Goal: Task Accomplishment & Management: Complete application form

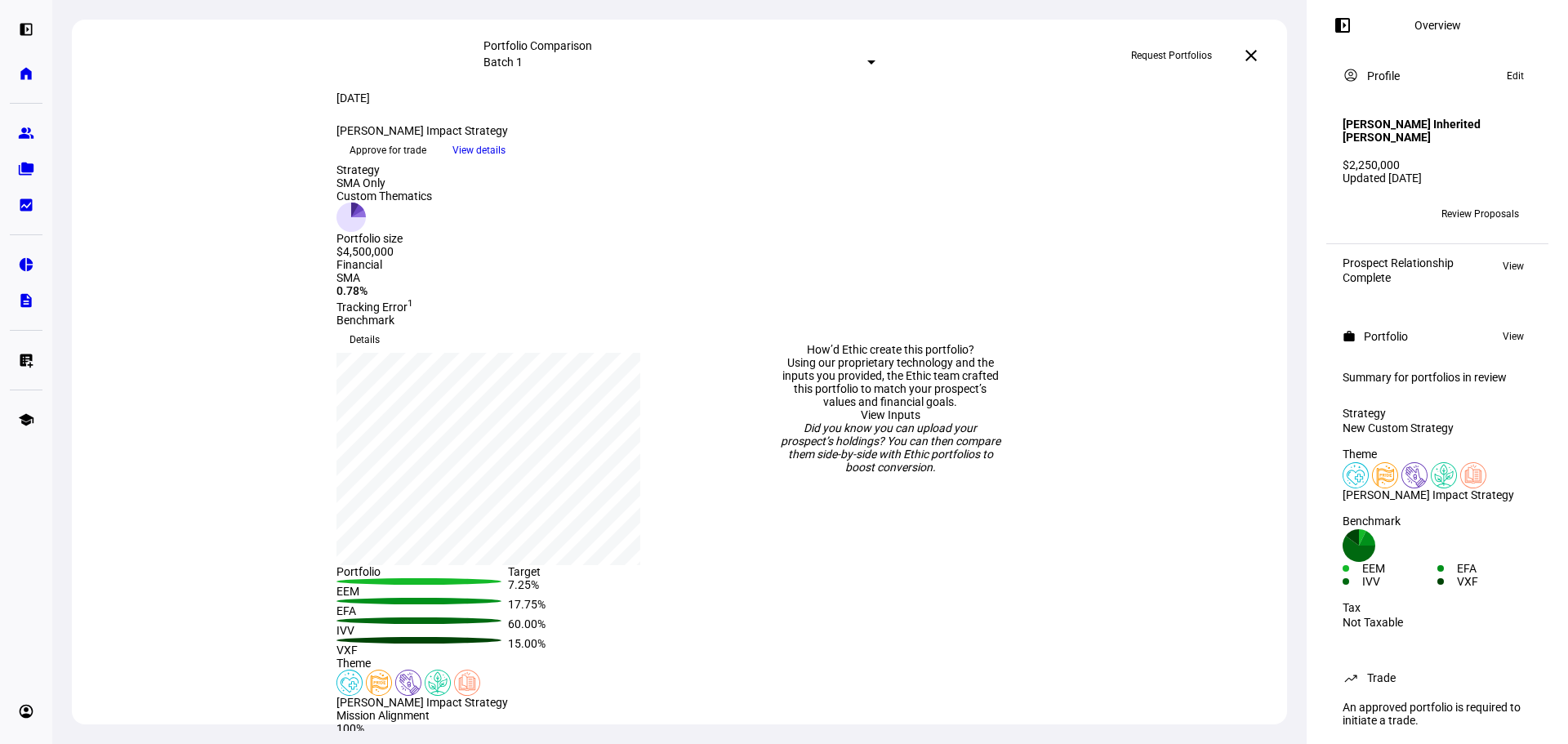
click at [426, 164] on span "Approve for trade" at bounding box center [388, 150] width 77 height 26
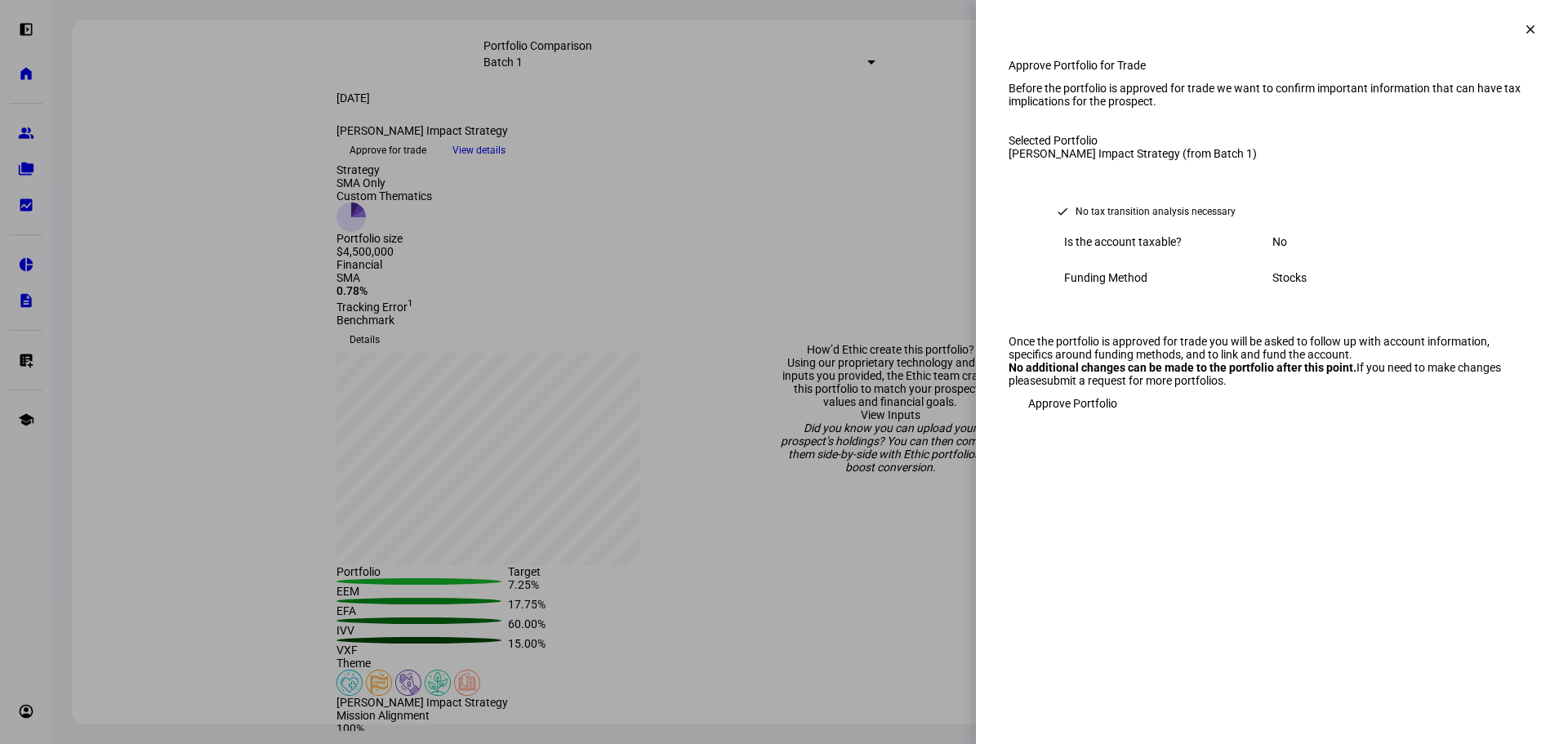
click at [1280, 295] on div "Funding Method Stocks" at bounding box center [1271, 277] width 448 height 36
click at [1288, 284] on div "Stocks" at bounding box center [1376, 277] width 209 height 13
click at [1523, 28] on mat-icon "clear" at bounding box center [1530, 29] width 15 height 15
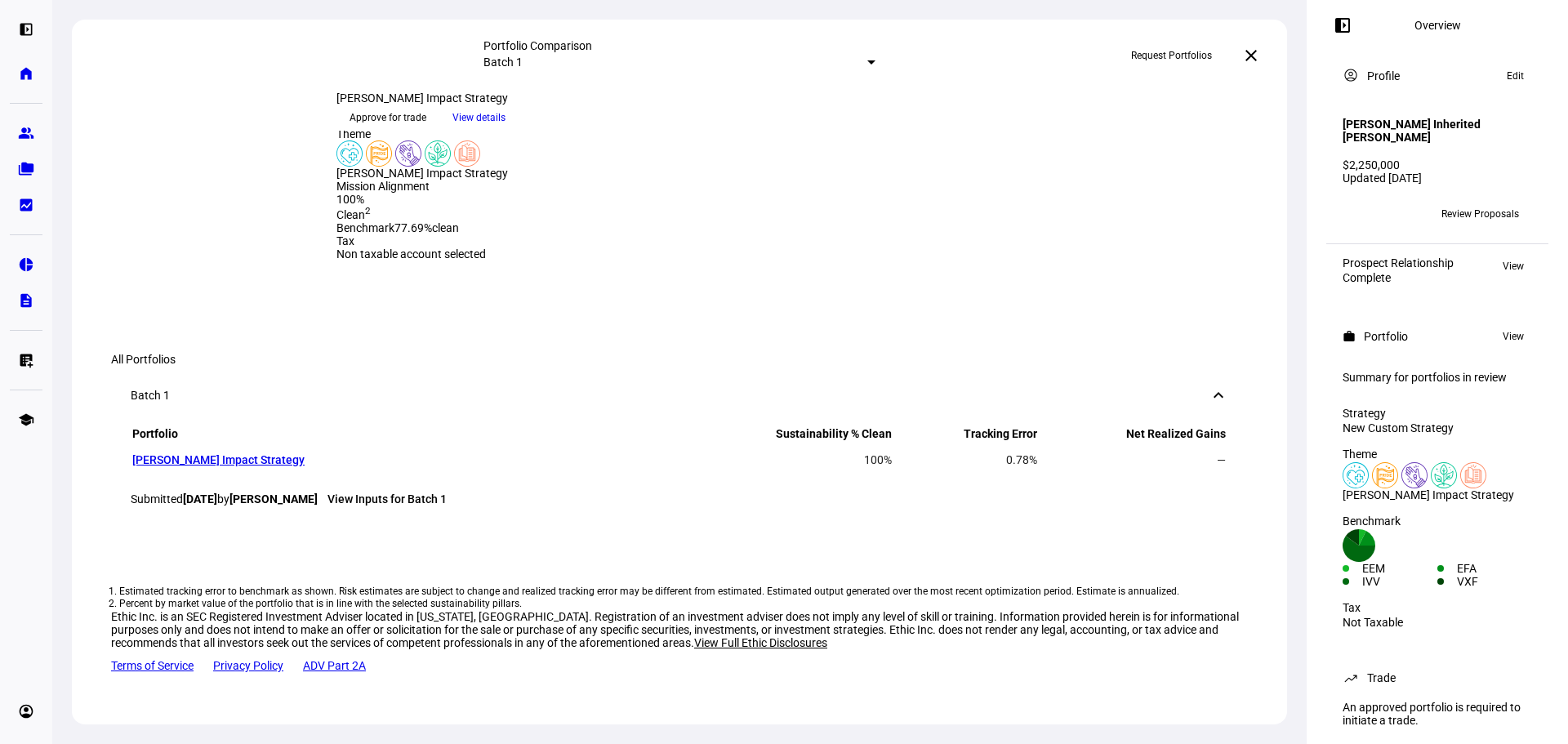
scroll to position [1141, 0]
click at [1504, 342] on span "View" at bounding box center [1513, 336] width 22 height 20
click at [1502, 338] on span "View" at bounding box center [1513, 336] width 22 height 20
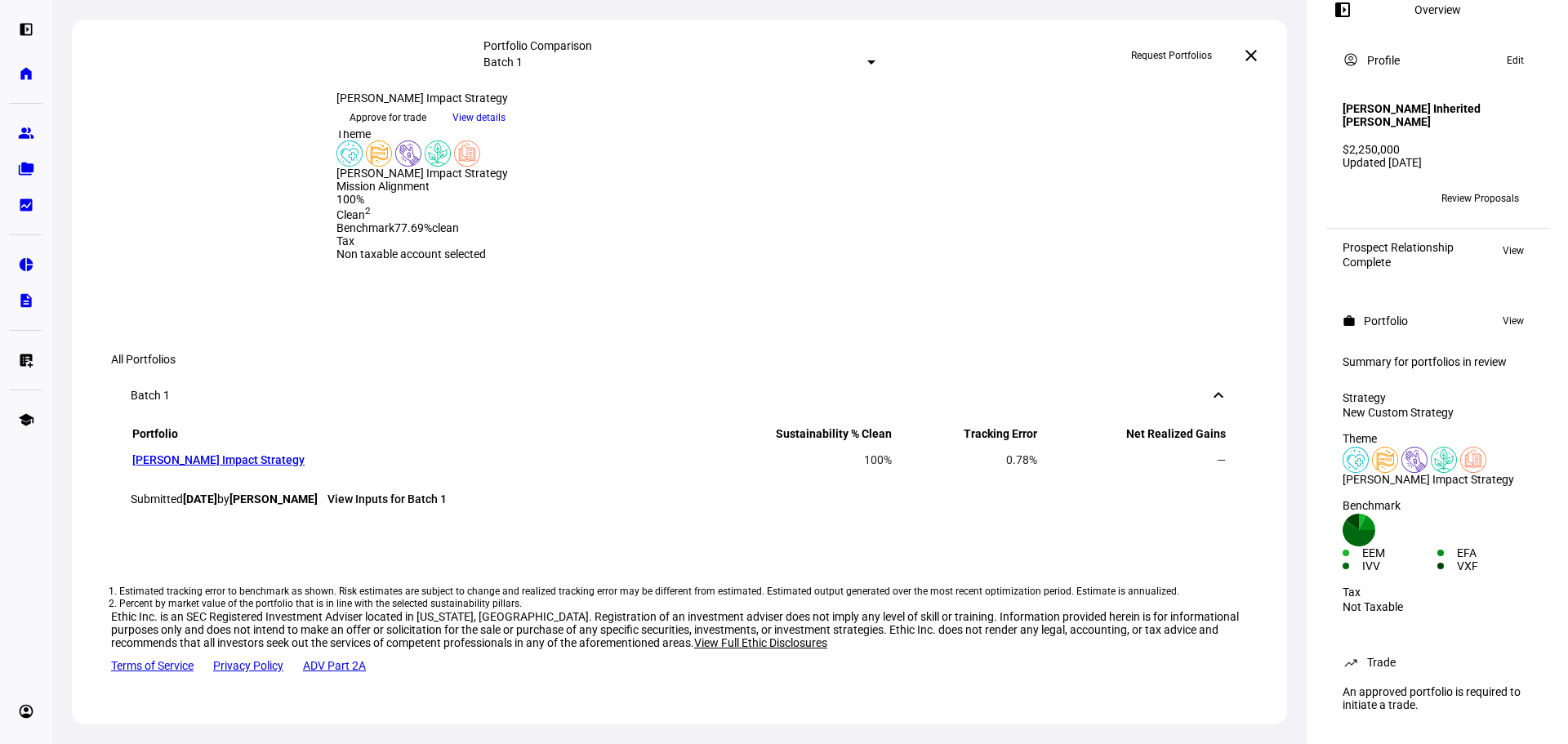
scroll to position [31, 0]
click at [1398, 356] on div "Summary for portfolios in review" at bounding box center [1437, 362] width 190 height 13
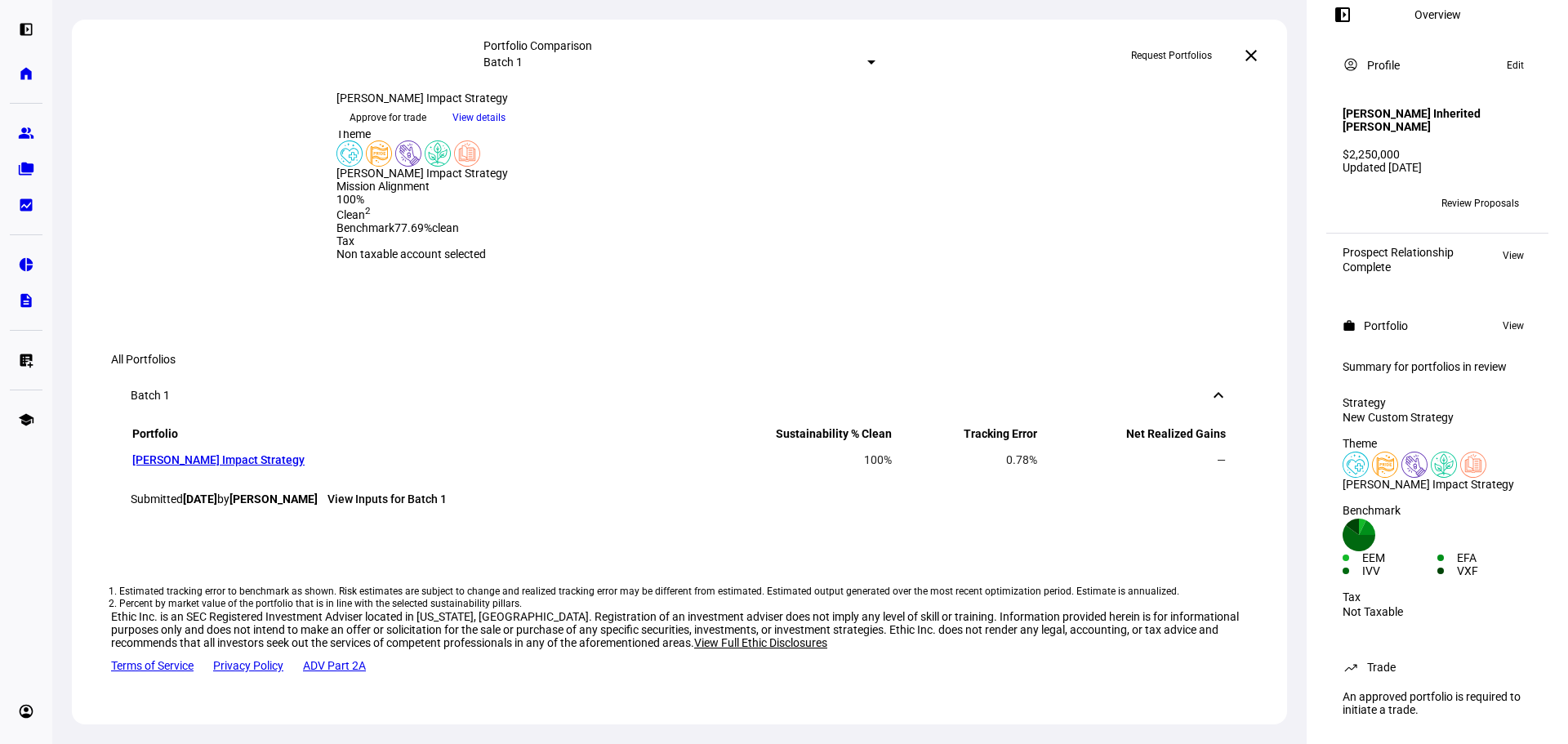
scroll to position [0, 0]
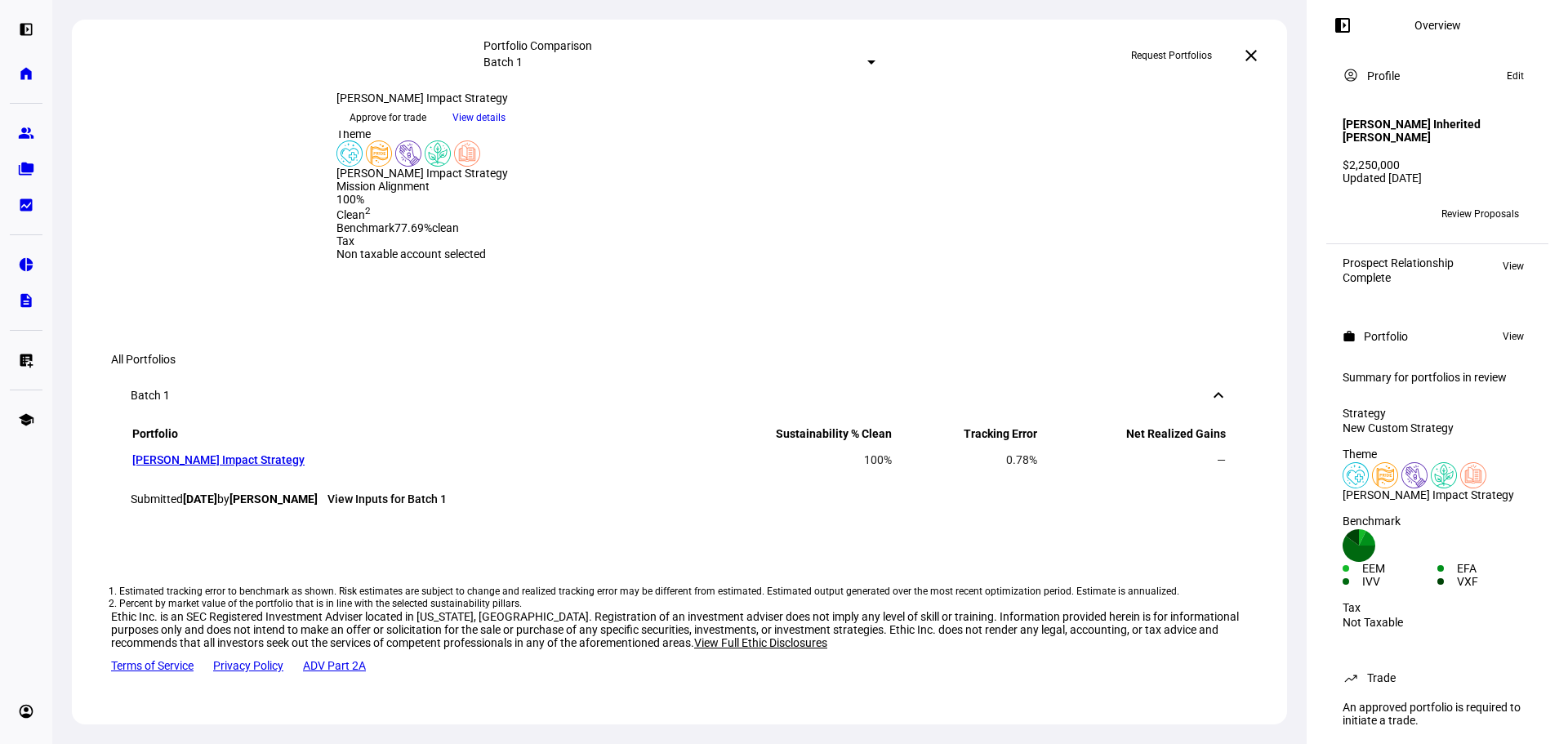
click at [1461, 211] on span "Review Proposals" at bounding box center [1480, 214] width 78 height 26
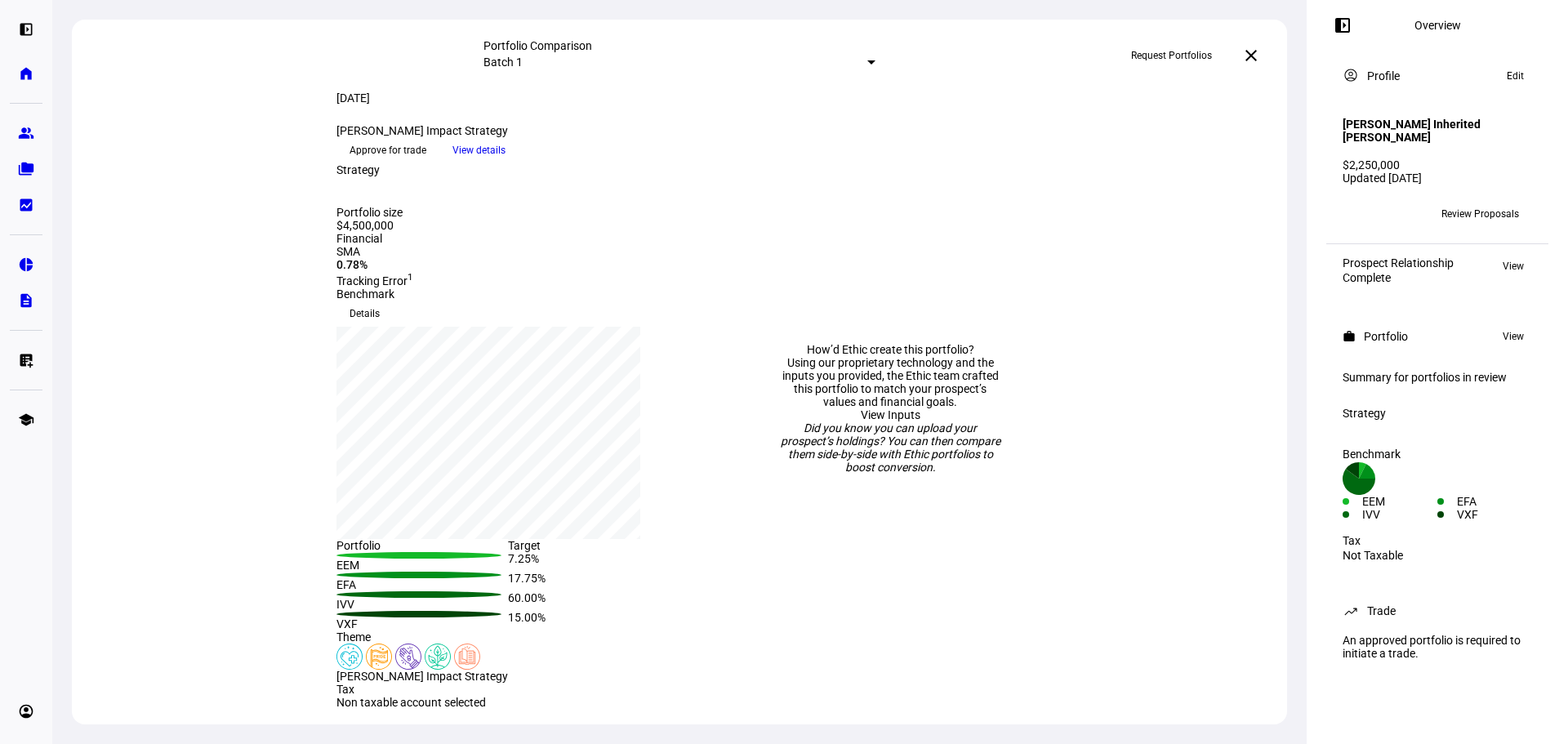
click at [1497, 233] on div "RM Review Proposals" at bounding box center [1437, 214] width 209 height 46
click at [1495, 221] on span "Review Proposals" at bounding box center [1480, 214] width 78 height 26
click at [506, 163] on span "View details" at bounding box center [478, 150] width 53 height 24
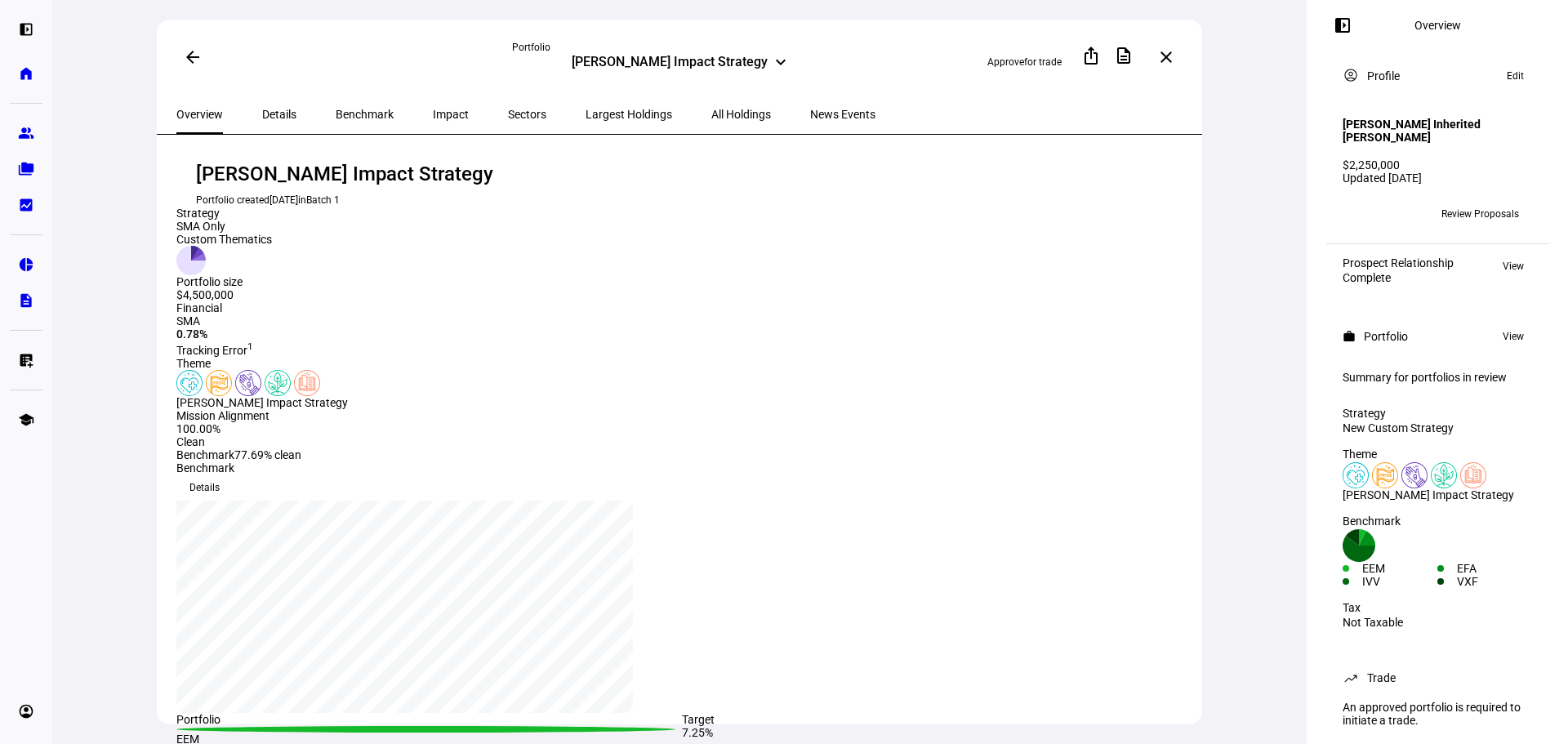
click at [291, 109] on div "Details" at bounding box center [279, 115] width 73 height 40
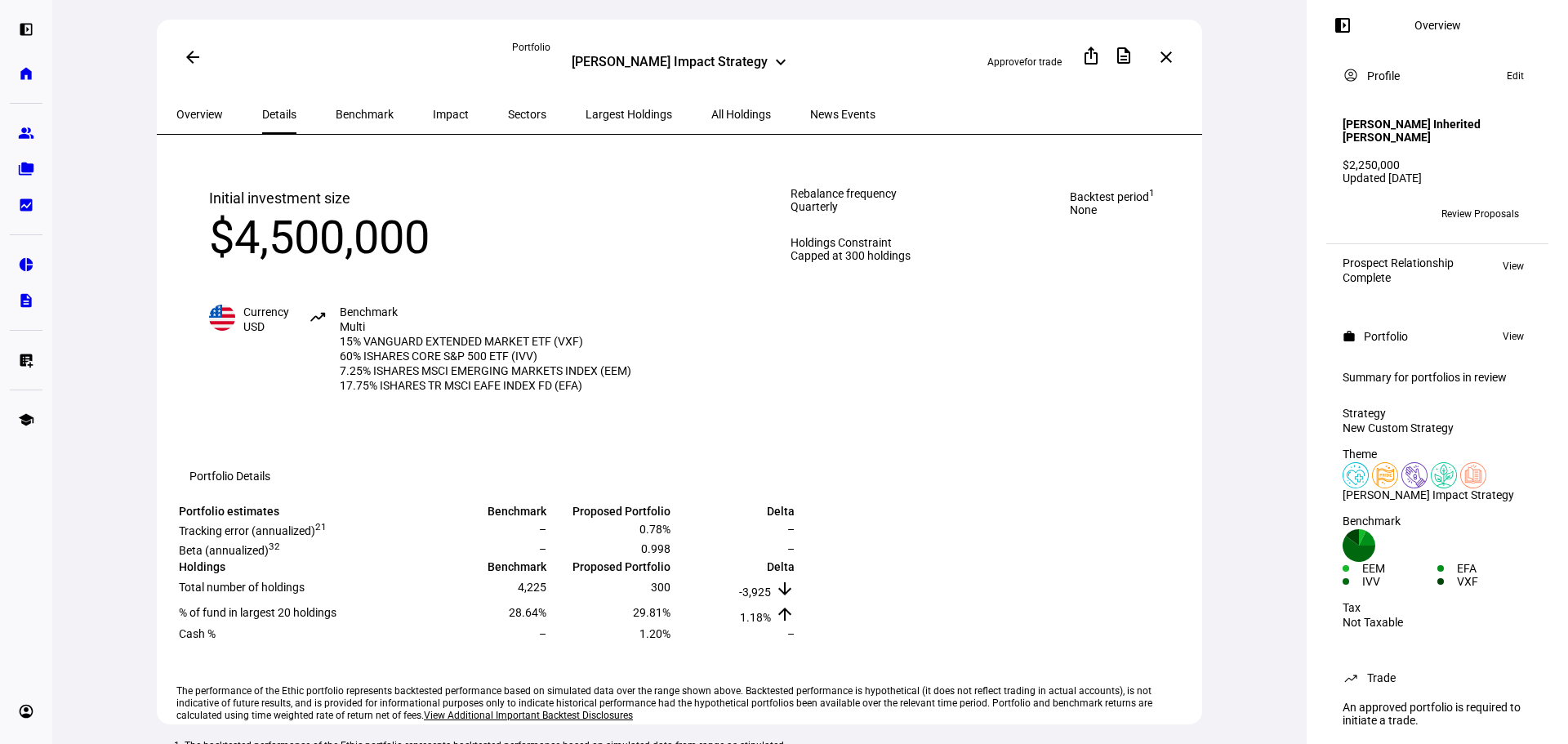
click at [336, 100] on span "Benchmark" at bounding box center [365, 115] width 58 height 40
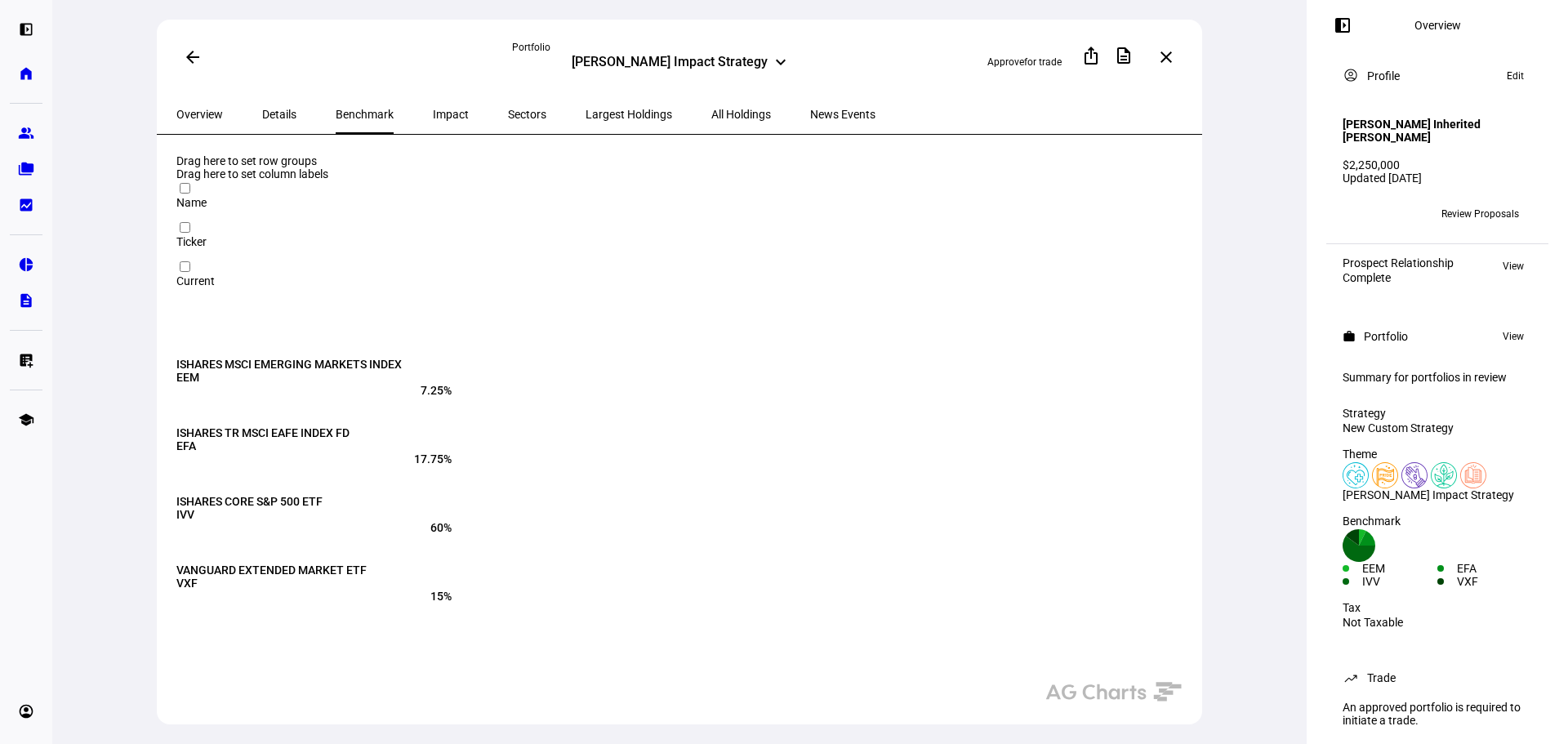
click at [443, 115] on div "Impact" at bounding box center [451, 115] width 75 height 40
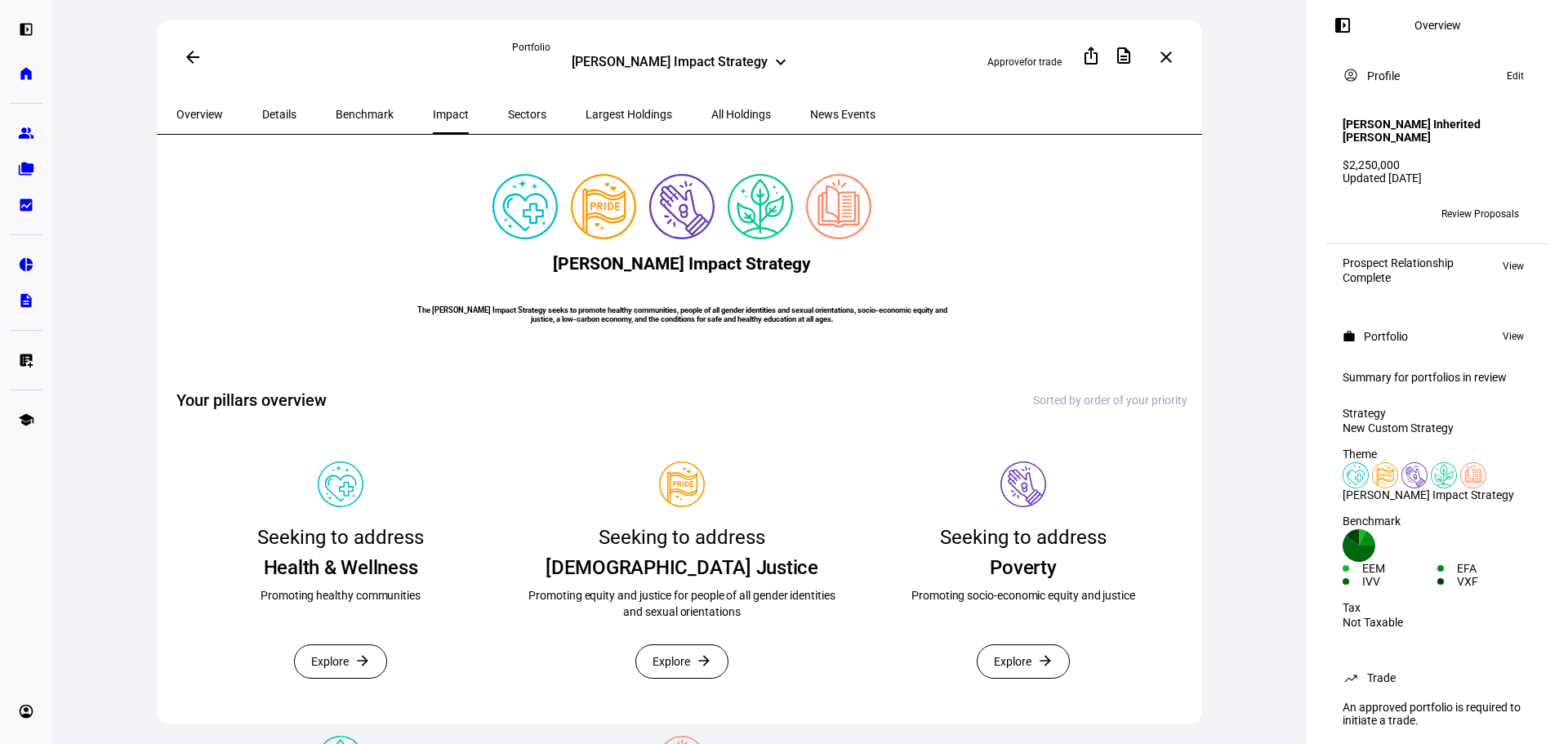
click at [508, 114] on span "Sectors" at bounding box center [526, 115] width 39 height 11
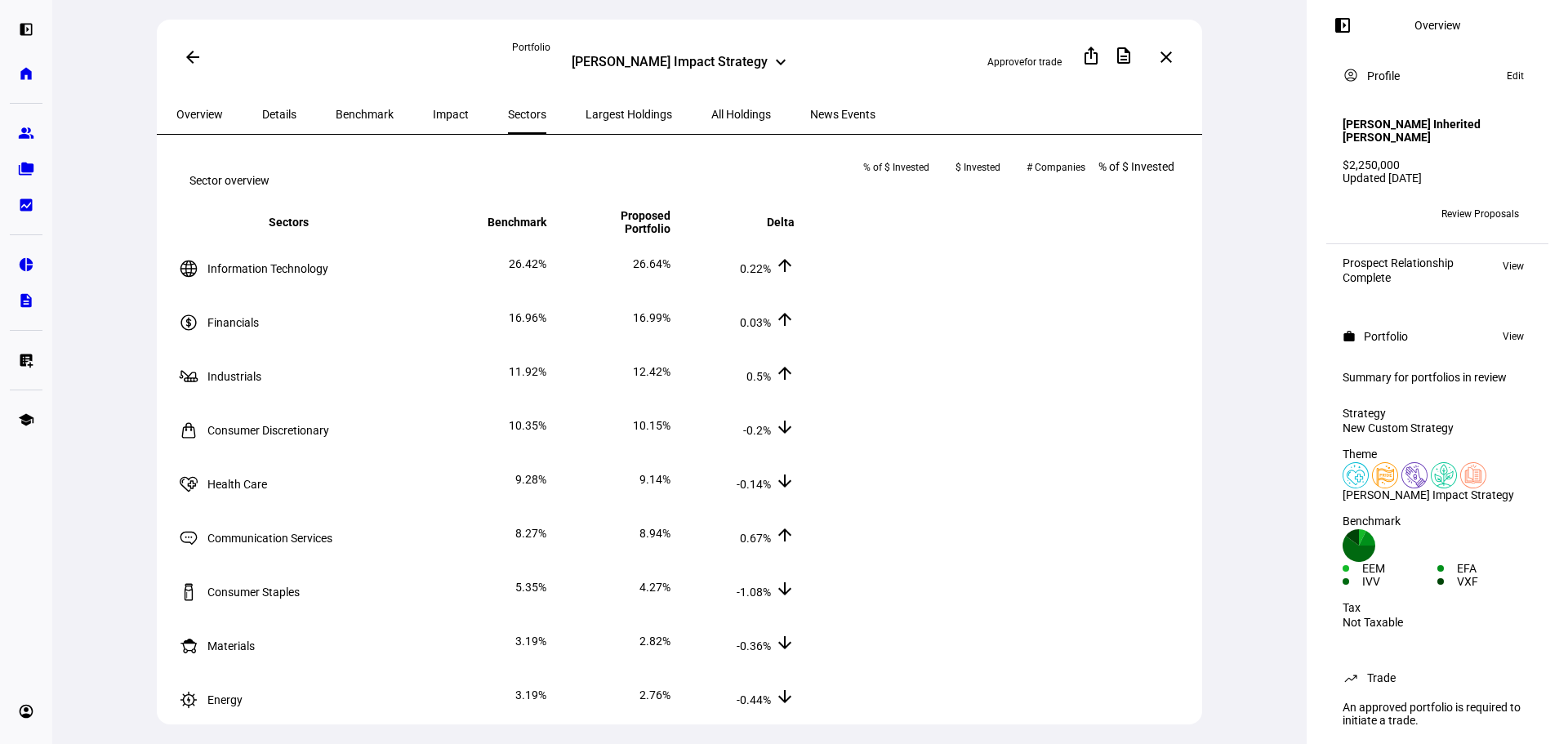
click at [588, 112] on span "Largest Holdings" at bounding box center [629, 115] width 86 height 11
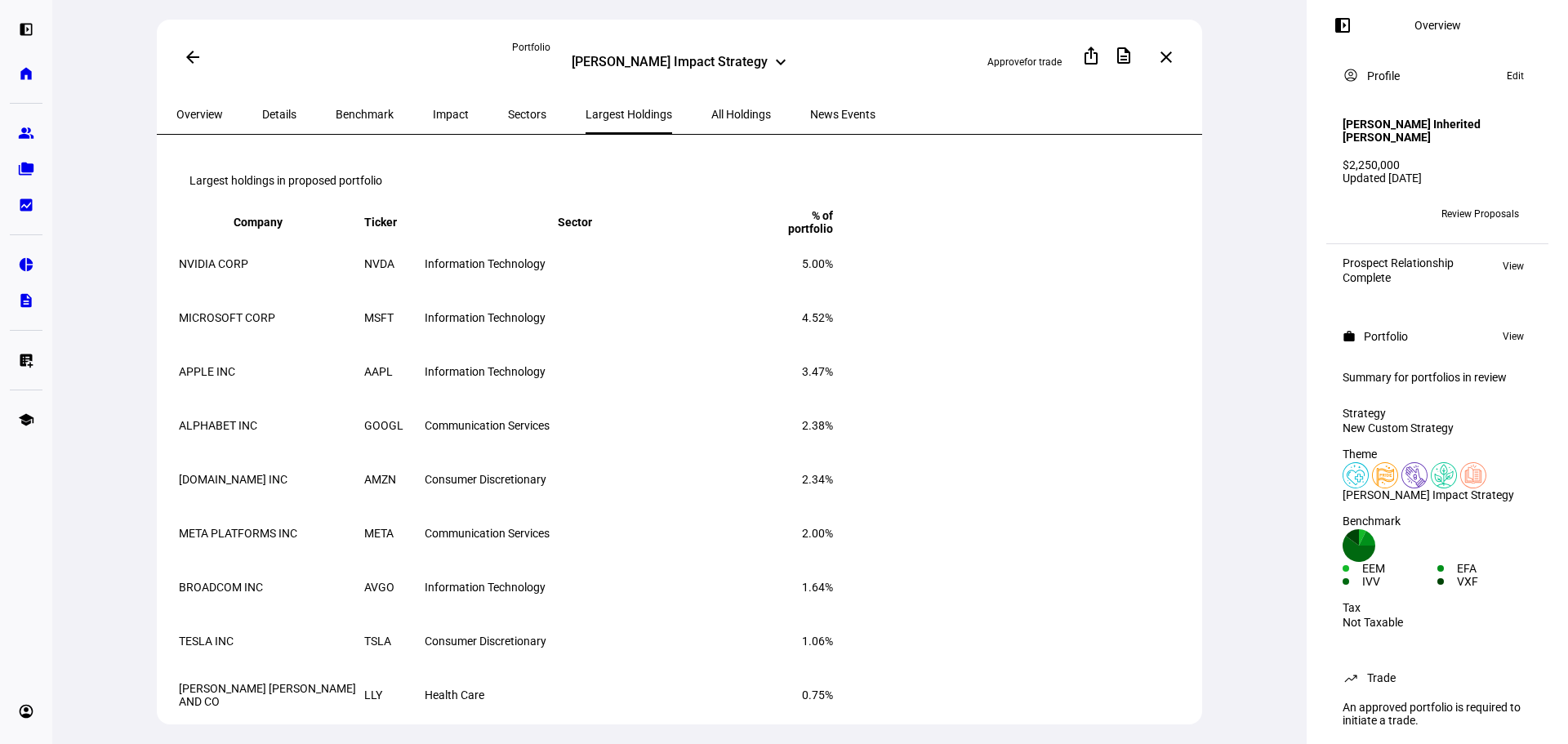
click at [712, 110] on span "All Holdings" at bounding box center [741, 115] width 59 height 11
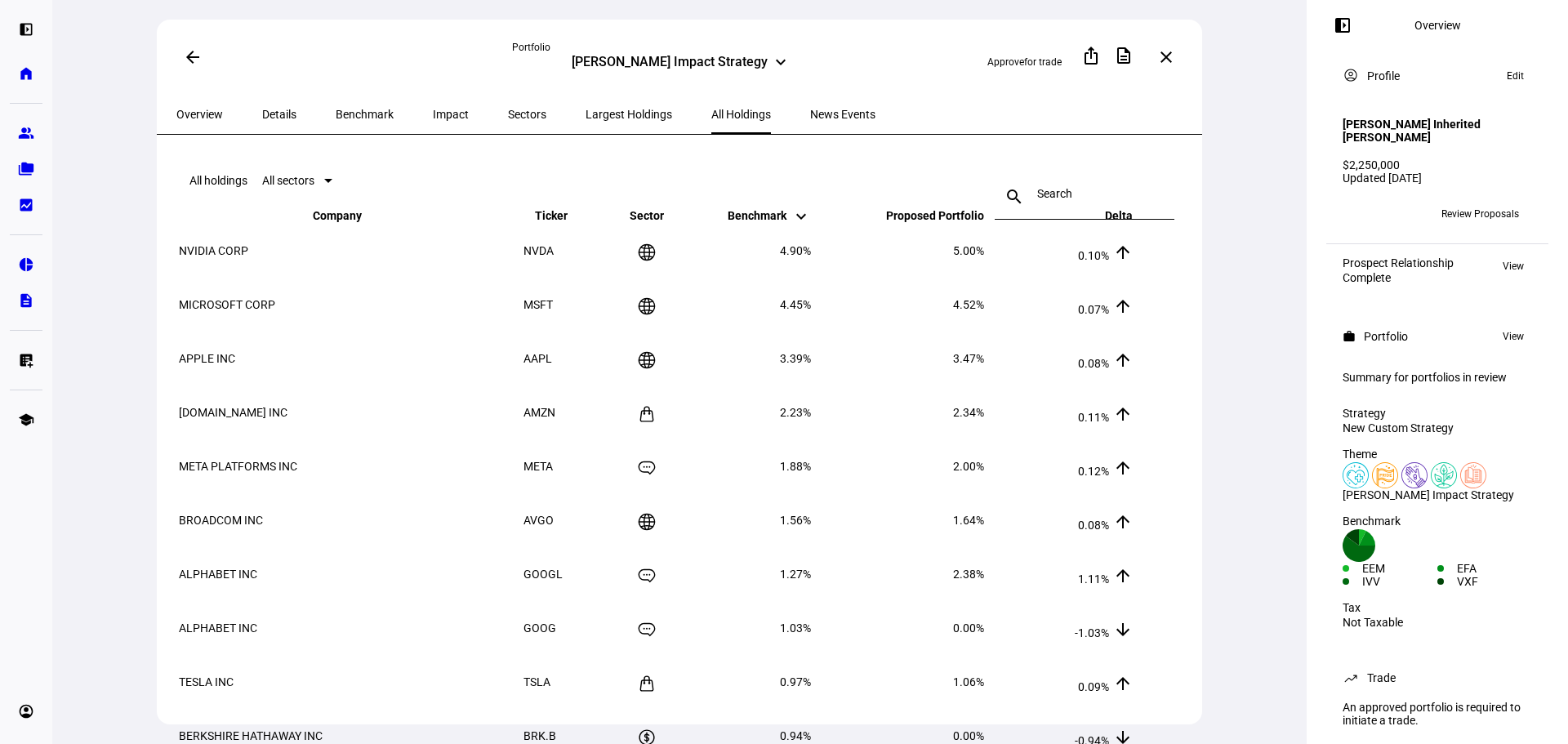
click at [810, 113] on span "News Events" at bounding box center [842, 115] width 65 height 11
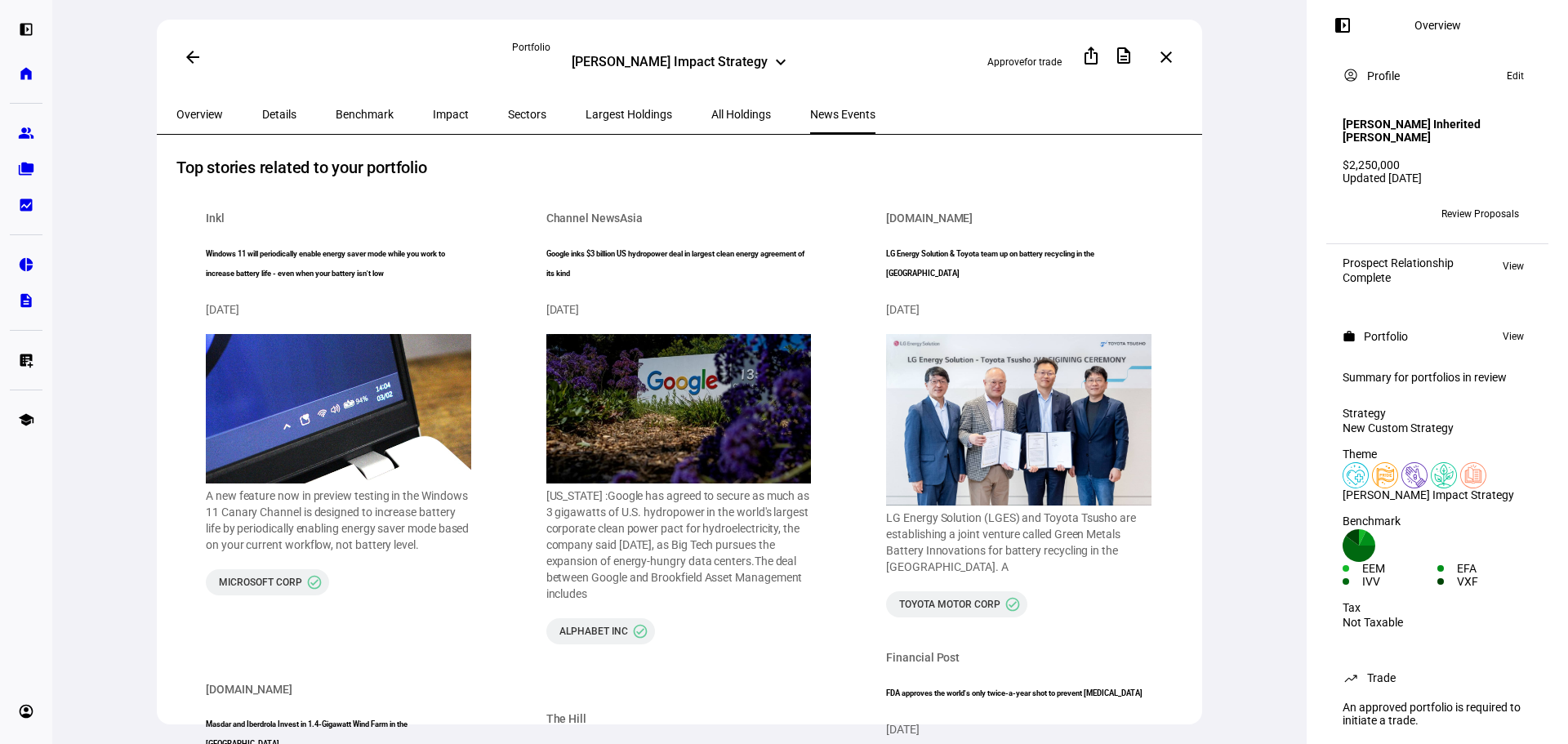
click at [183, 125] on span "Overview" at bounding box center [200, 115] width 47 height 40
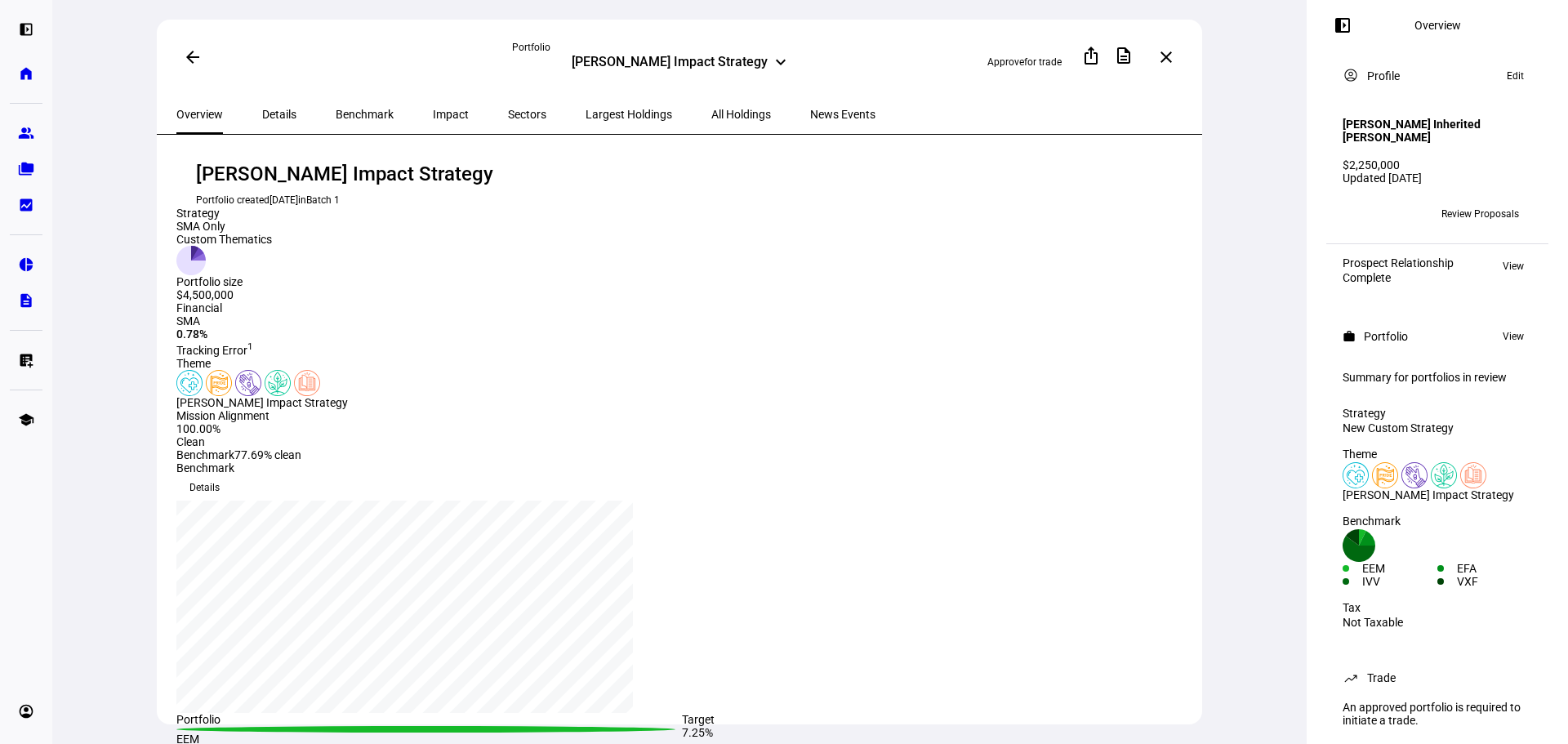
click at [279, 113] on span "Details" at bounding box center [279, 115] width 34 height 11
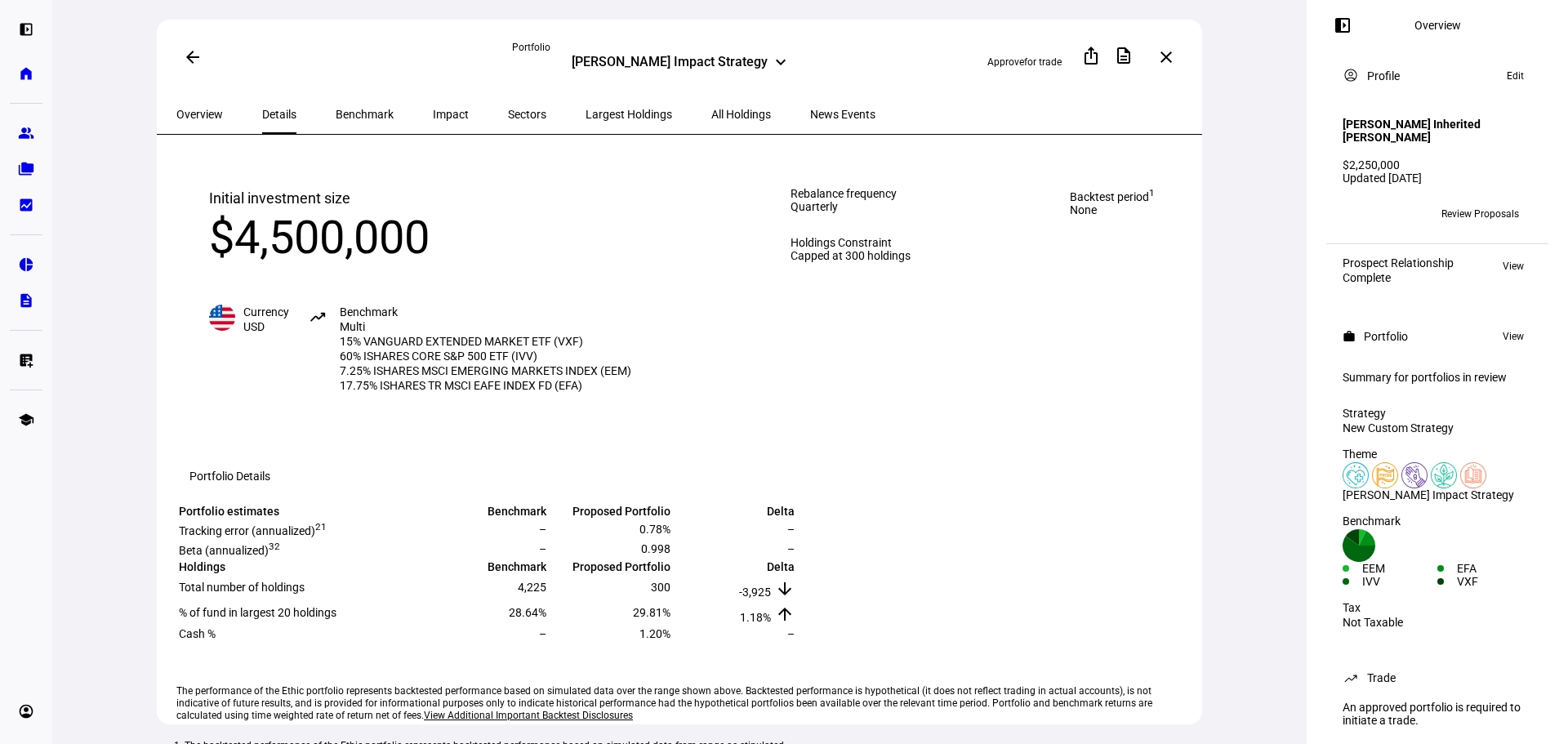
click at [1511, 79] on span "Edit" at bounding box center [1515, 75] width 17 height 20
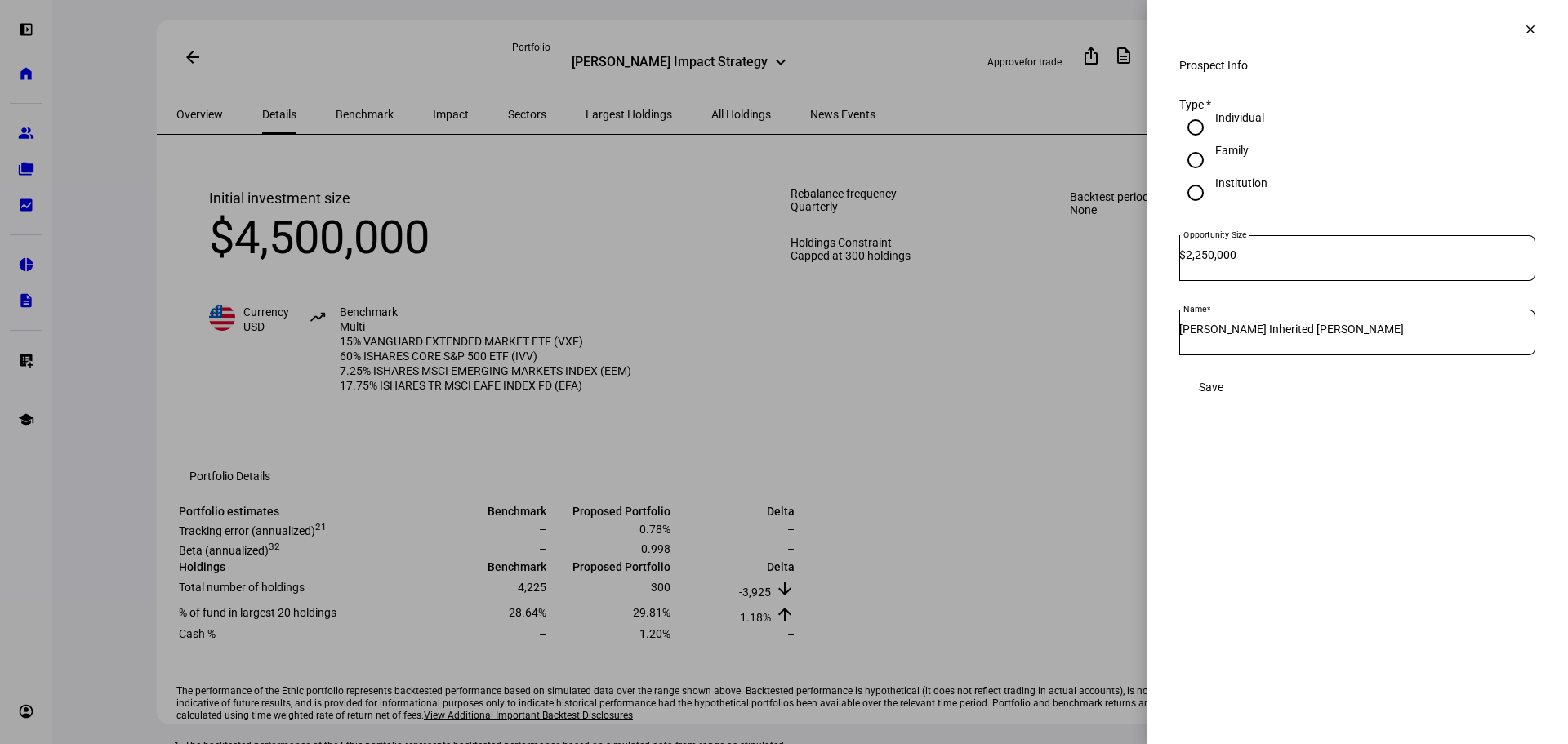
click at [1259, 261] on input "2,250,000" at bounding box center [1360, 255] width 350 height 13
click at [1223, 394] on span "Save" at bounding box center [1211, 388] width 24 height 13
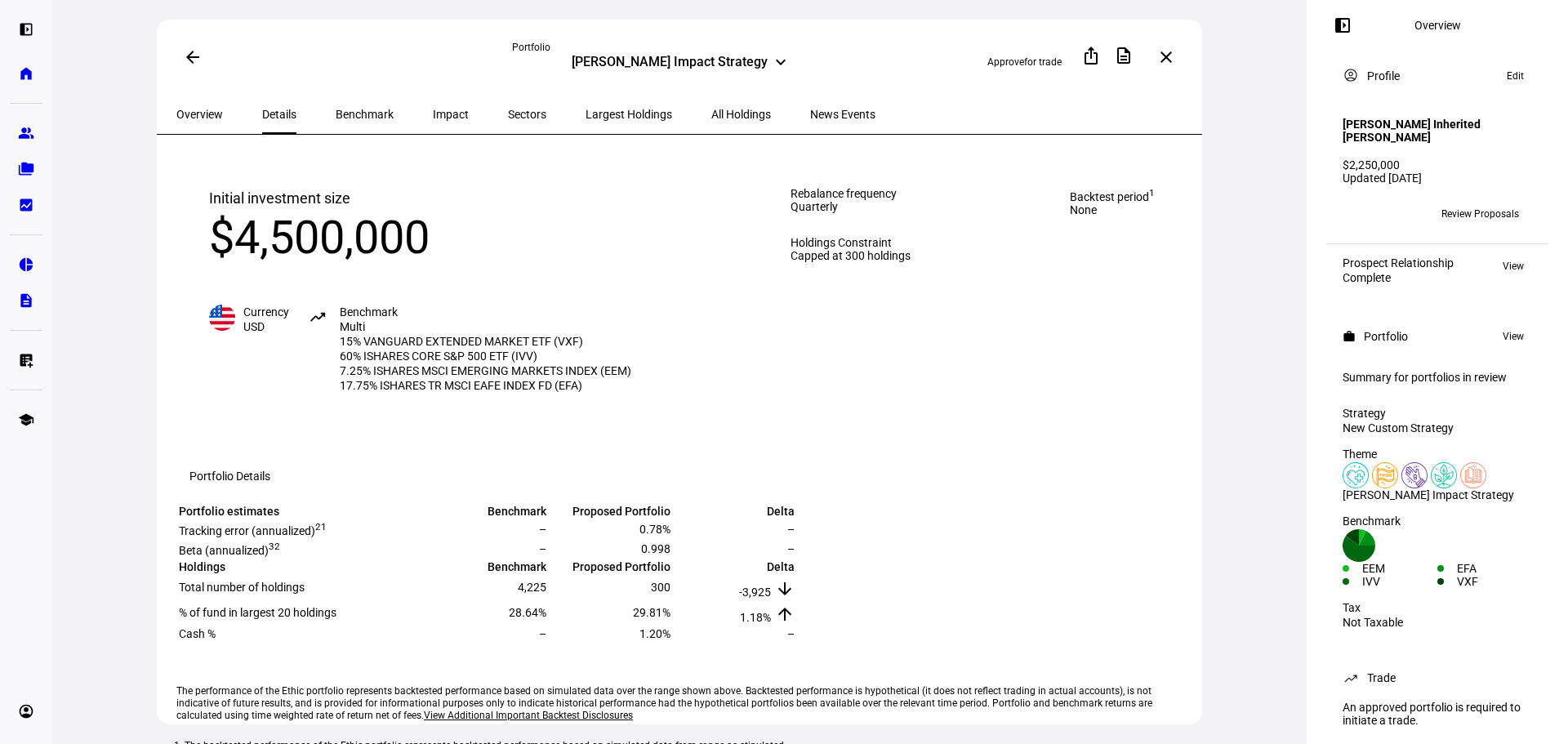
click at [1452, 218] on span "Review Proposals" at bounding box center [1480, 214] width 78 height 26
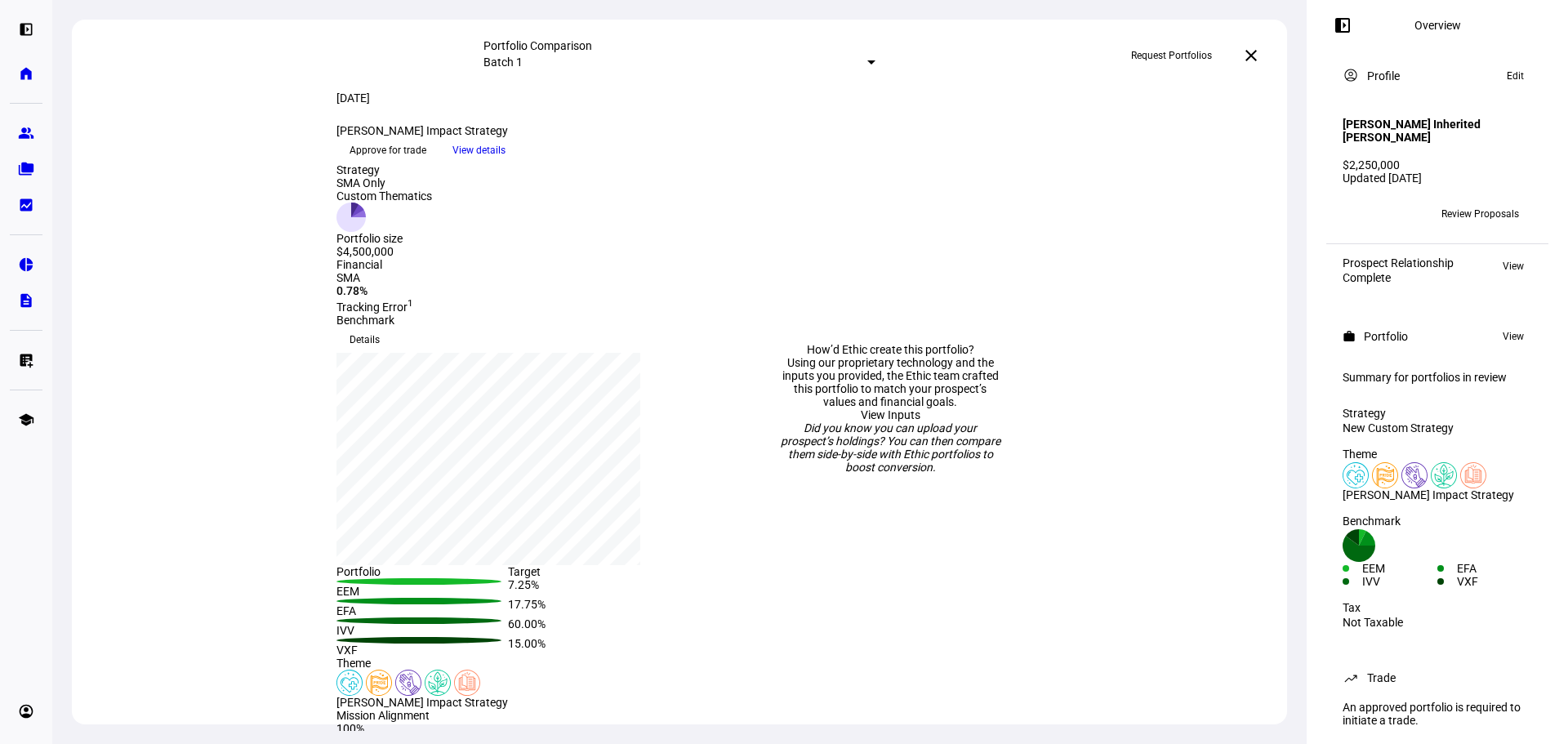
click at [506, 163] on span "View details" at bounding box center [478, 150] width 53 height 24
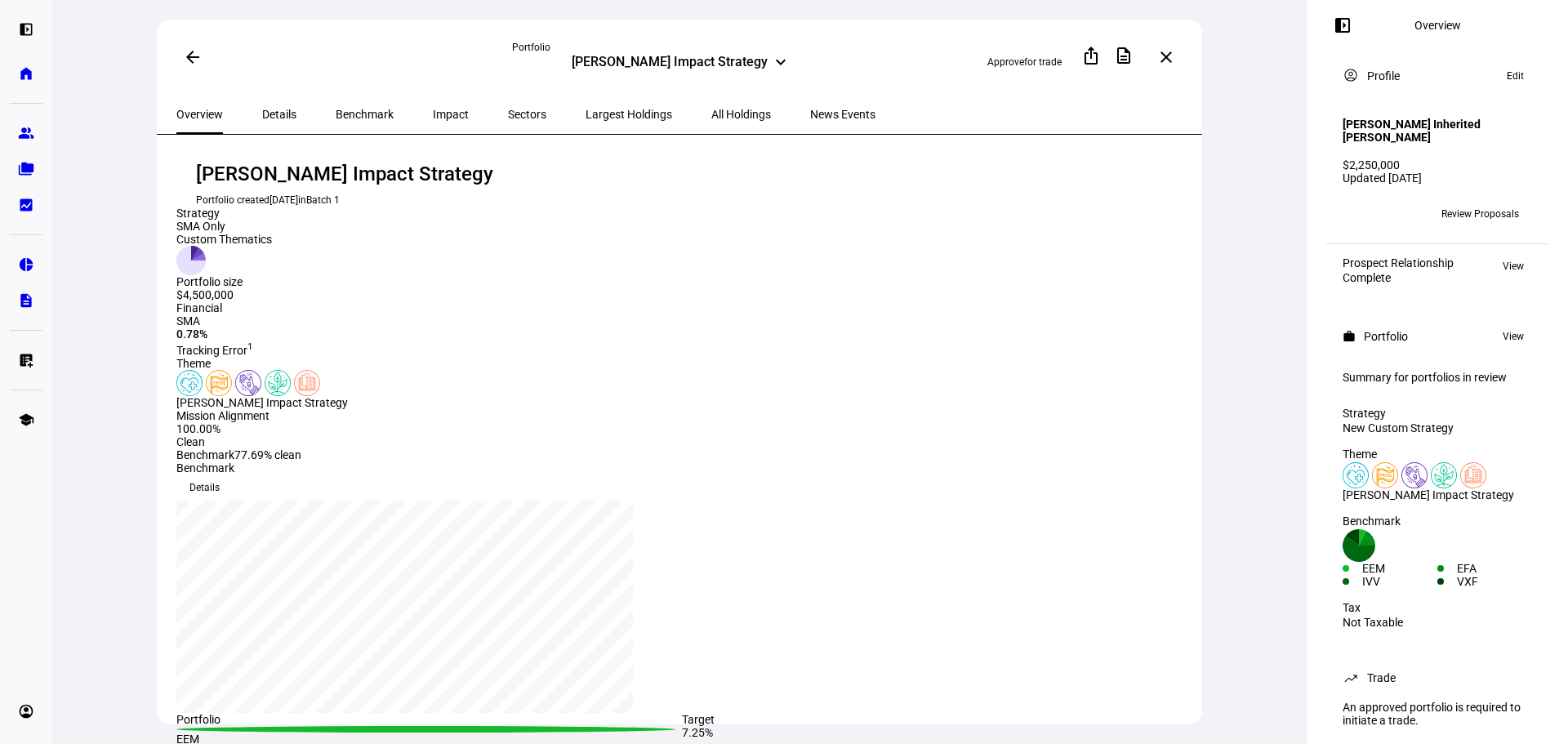
click at [1509, 264] on span "View" at bounding box center [1513, 266] width 22 height 20
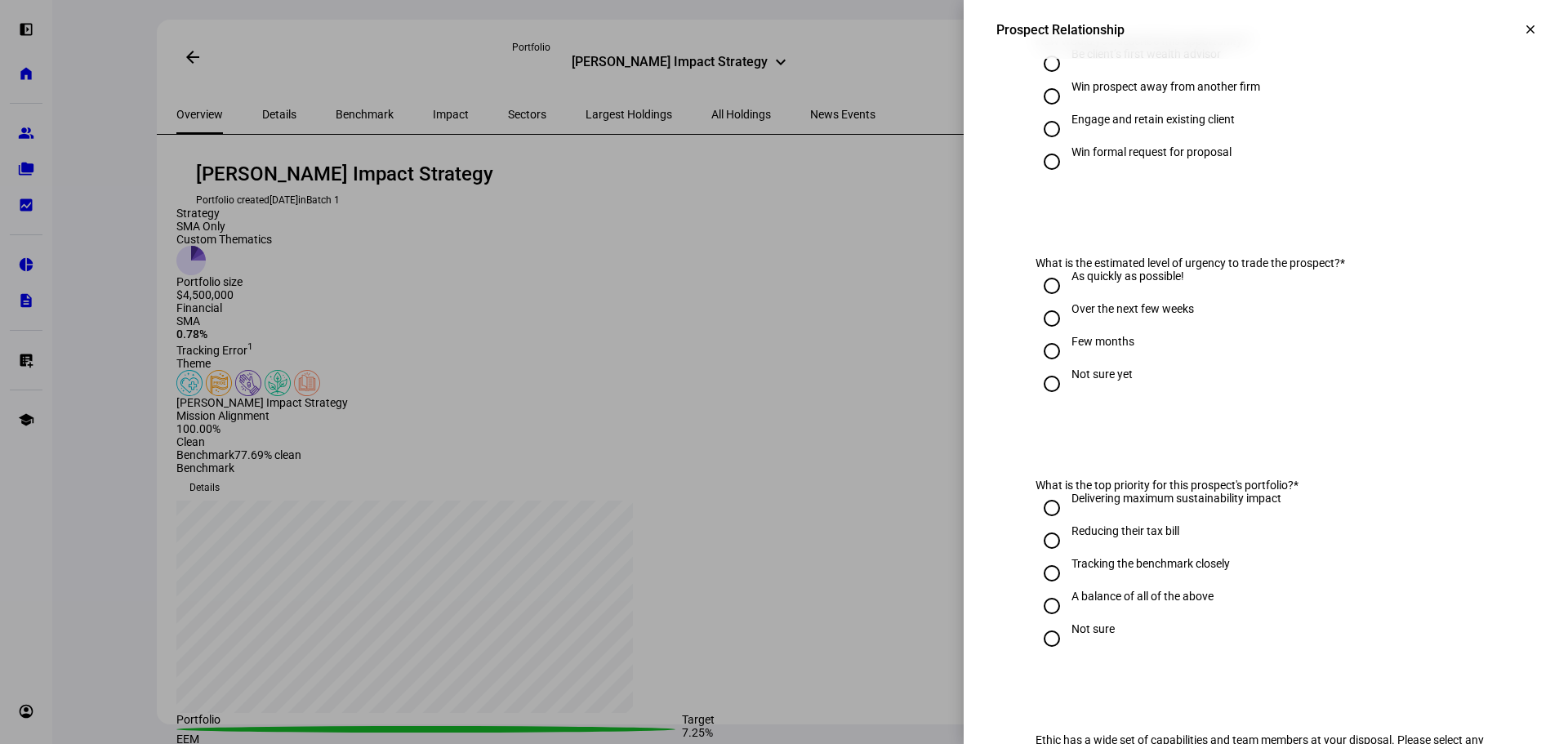
scroll to position [10, 0]
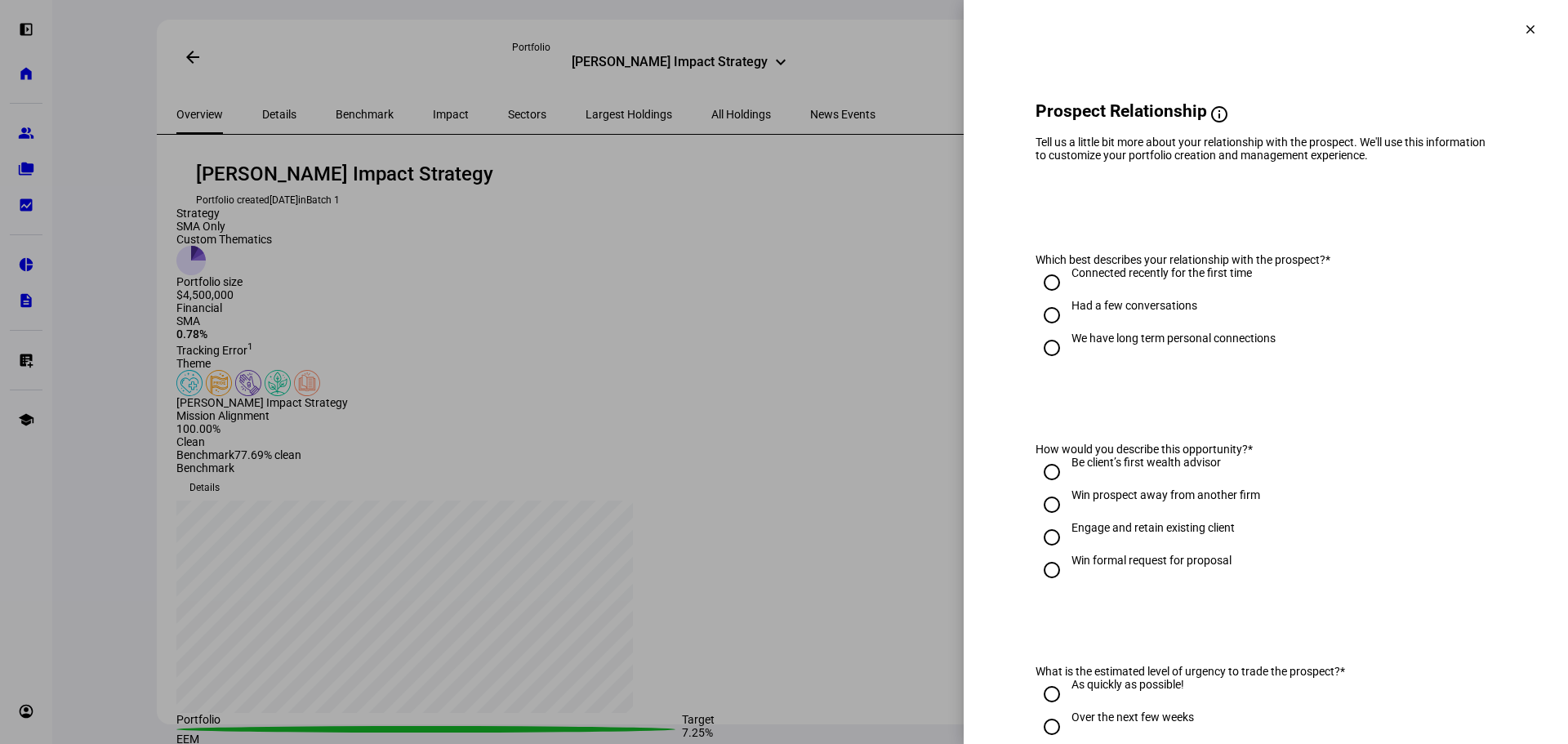
click at [1523, 34] on mat-icon "clear" at bounding box center [1530, 29] width 15 height 15
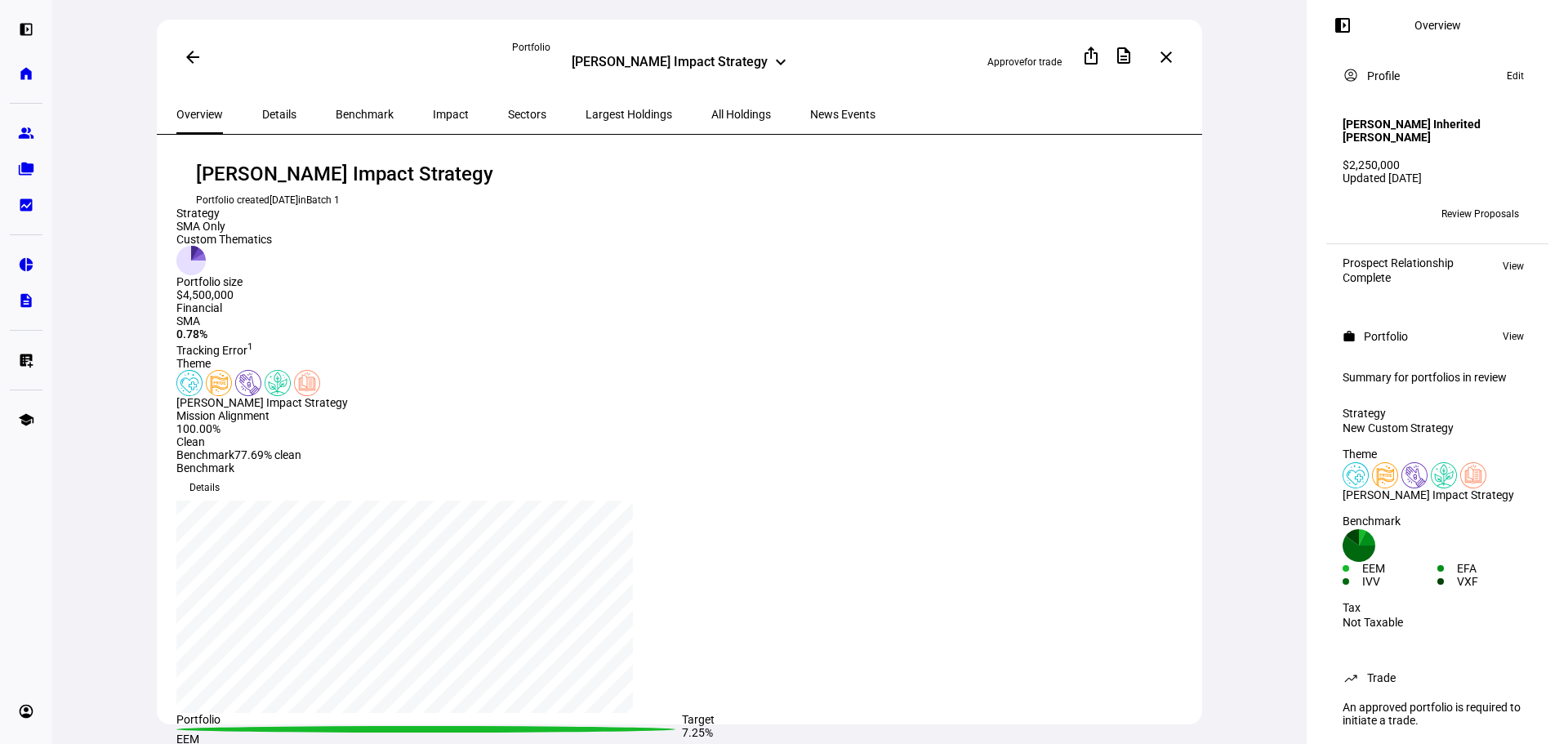
click at [1502, 339] on span "View" at bounding box center [1513, 336] width 22 height 20
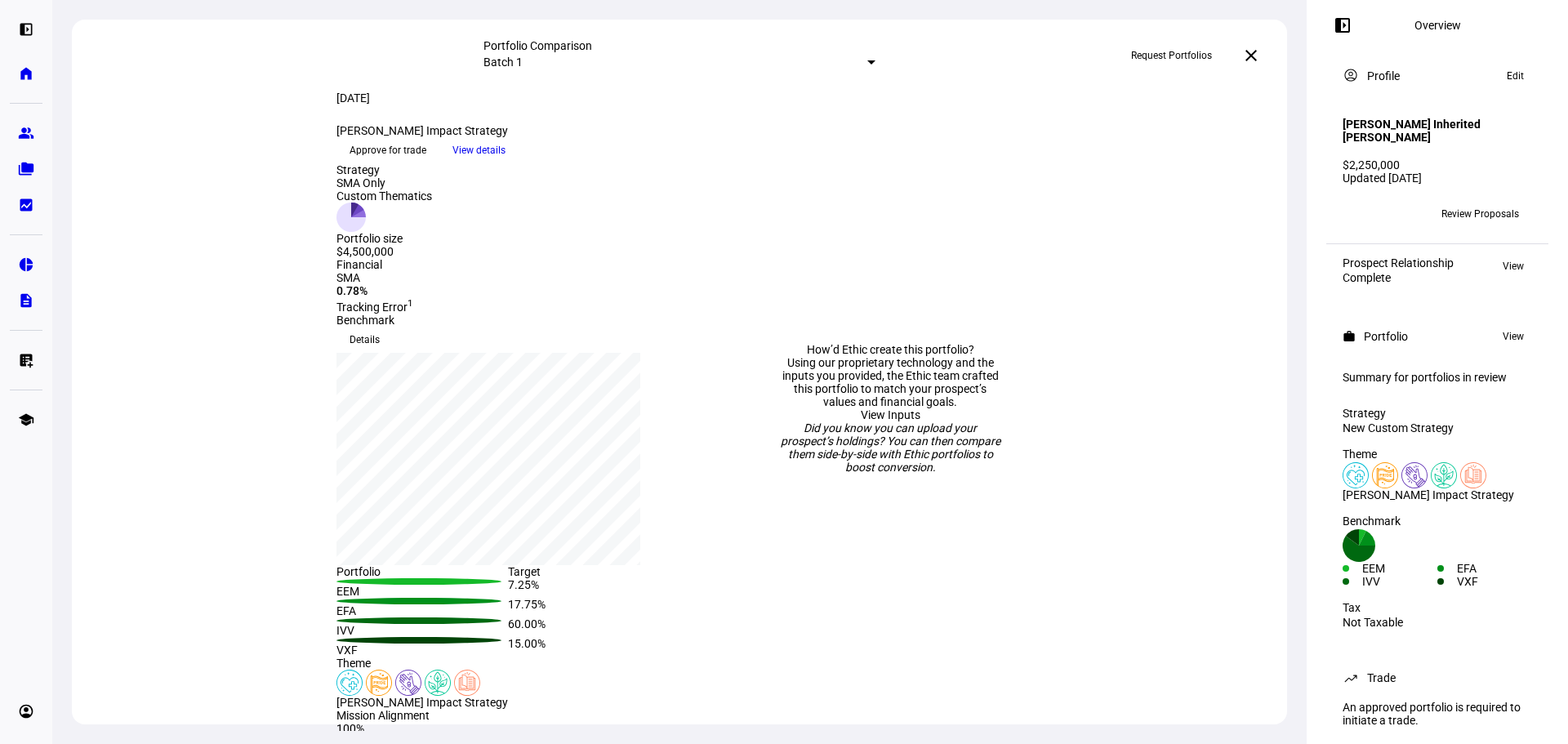
click at [426, 164] on span "Approve for trade" at bounding box center [388, 150] width 77 height 26
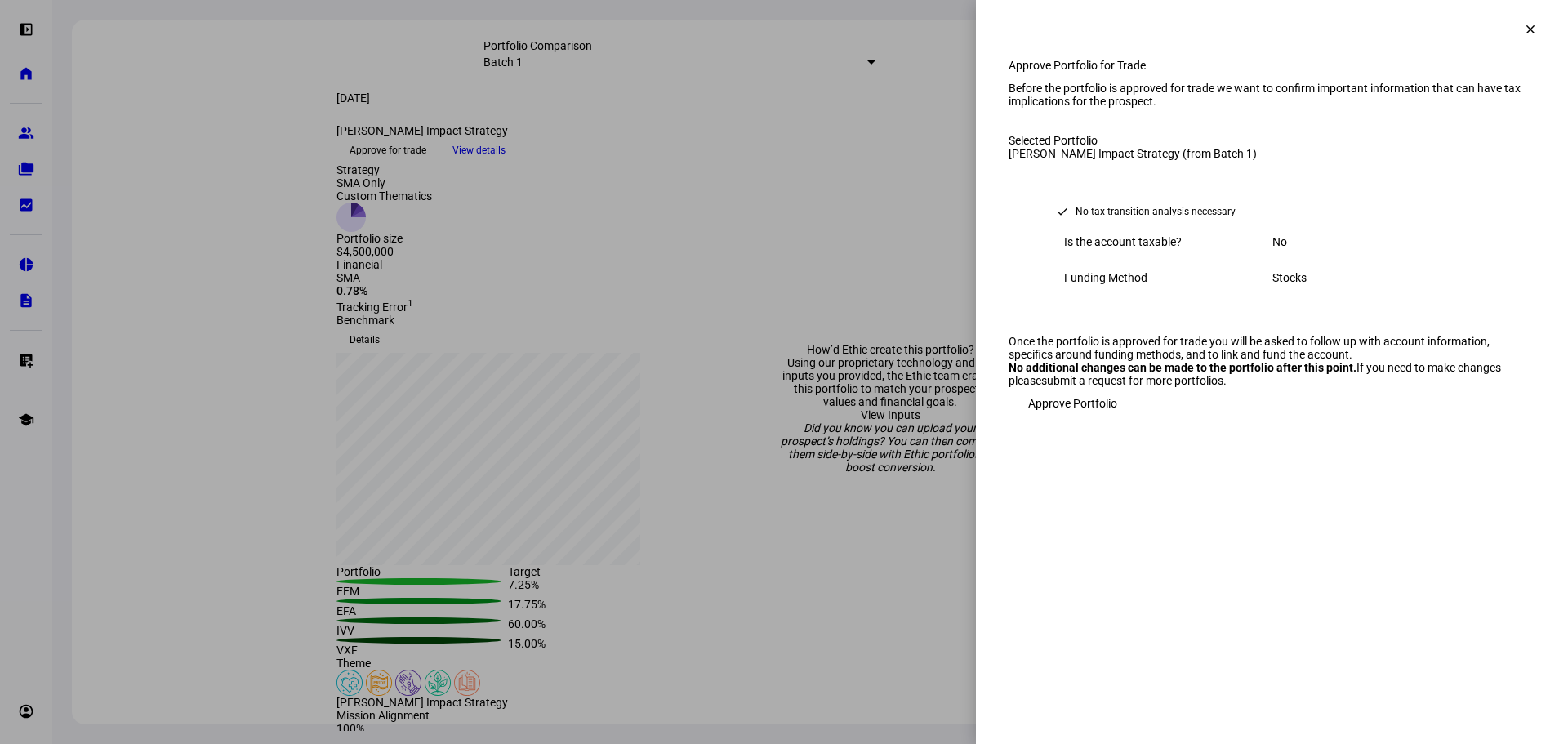
click at [1288, 284] on div "Stocks" at bounding box center [1376, 277] width 209 height 13
click at [1080, 419] on span "Approve Portfolio" at bounding box center [1073, 404] width 89 height 33
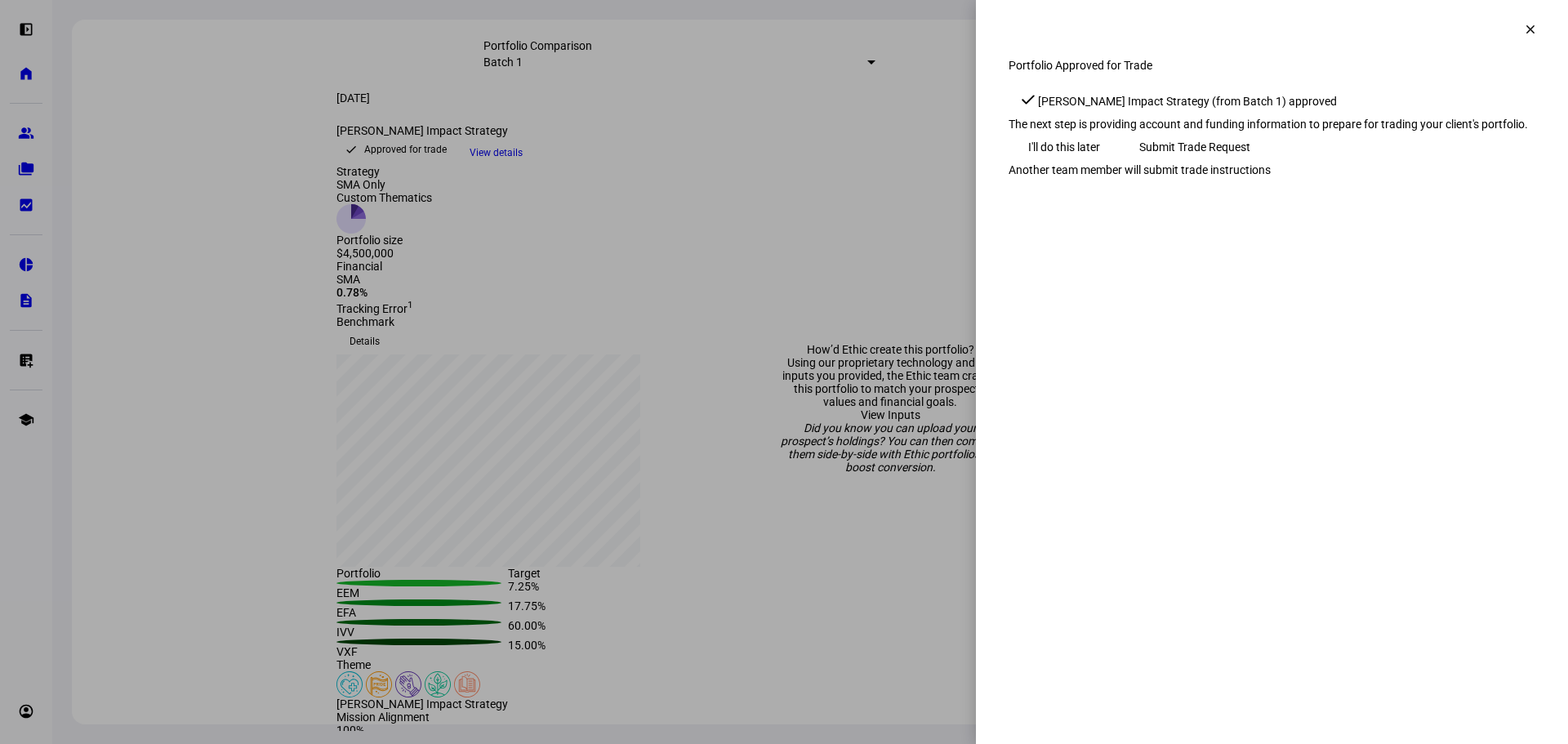
click at [1250, 164] on span "Submit Trade Request" at bounding box center [1195, 147] width 111 height 33
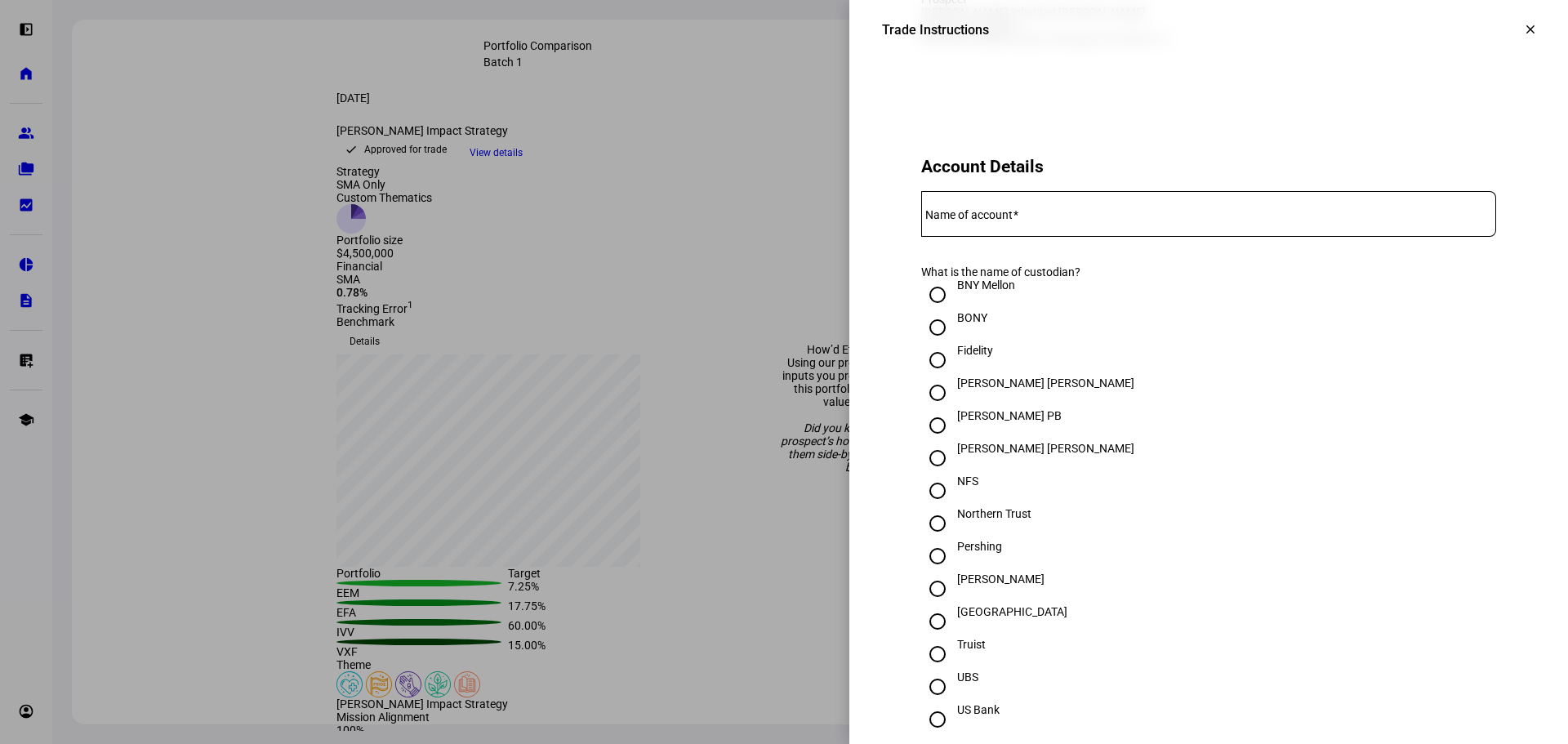
scroll to position [245, 0]
drag, startPoint x: 985, startPoint y: 278, endPoint x: 1047, endPoint y: 284, distance: 62.3
click at [985, 218] on mat-label "Name of account" at bounding box center [968, 212] width 87 height 13
click at [985, 214] on input "Name of account" at bounding box center [1209, 208] width 575 height 13
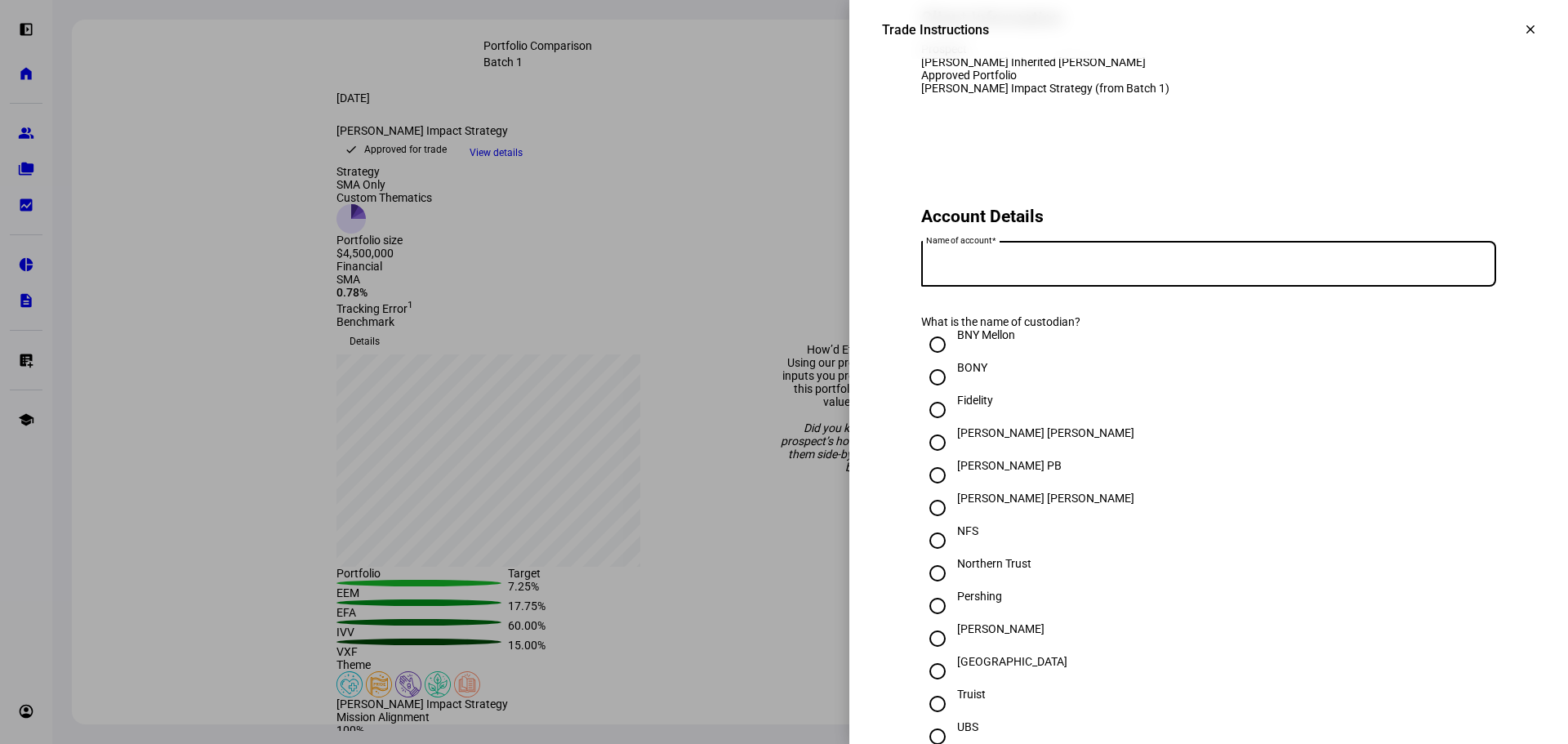
scroll to position [164, 0]
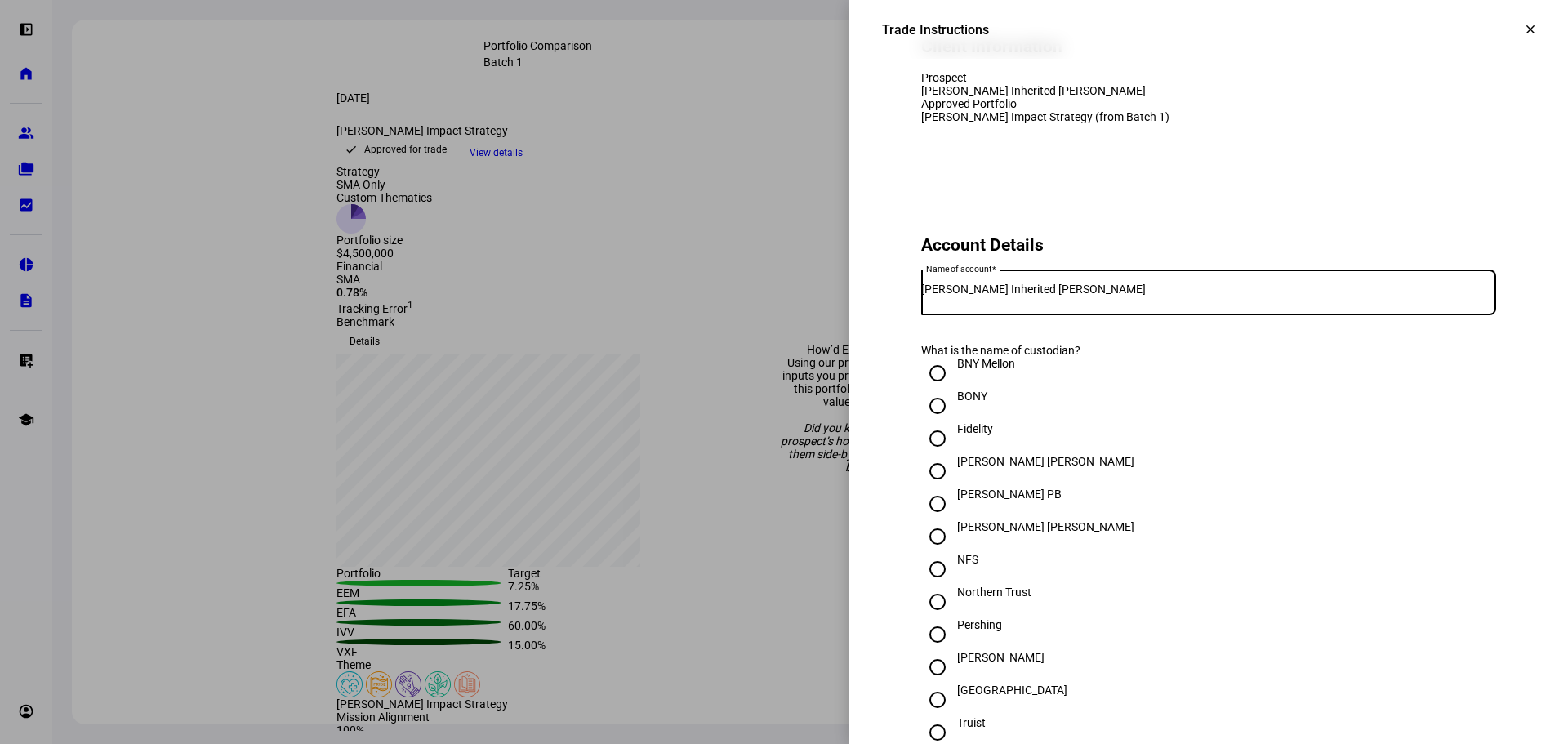
type input "[PERSON_NAME] Inherited [PERSON_NAME]"
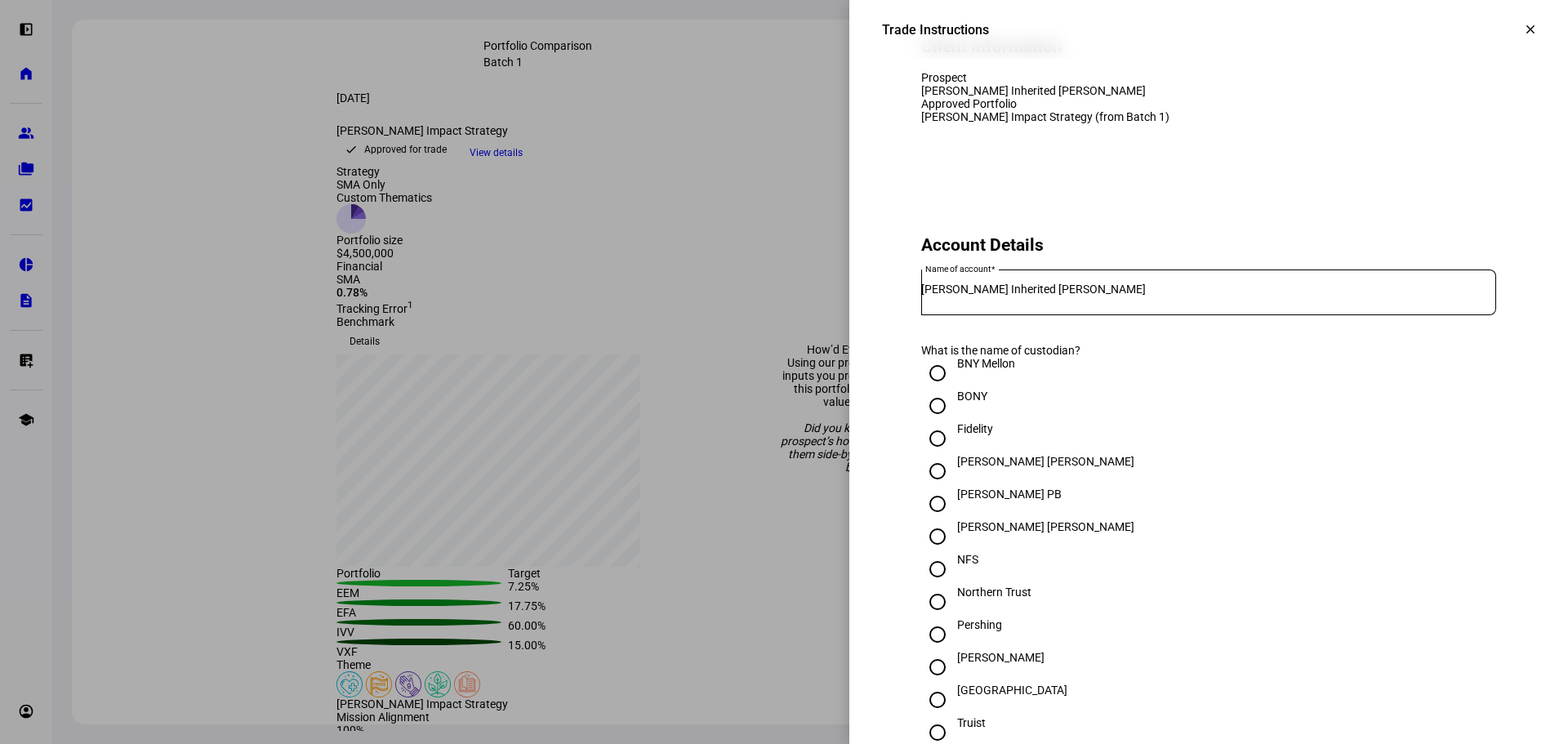
click at [923, 455] on input "Fidelity" at bounding box center [937, 438] width 33 height 33
radio input "true"
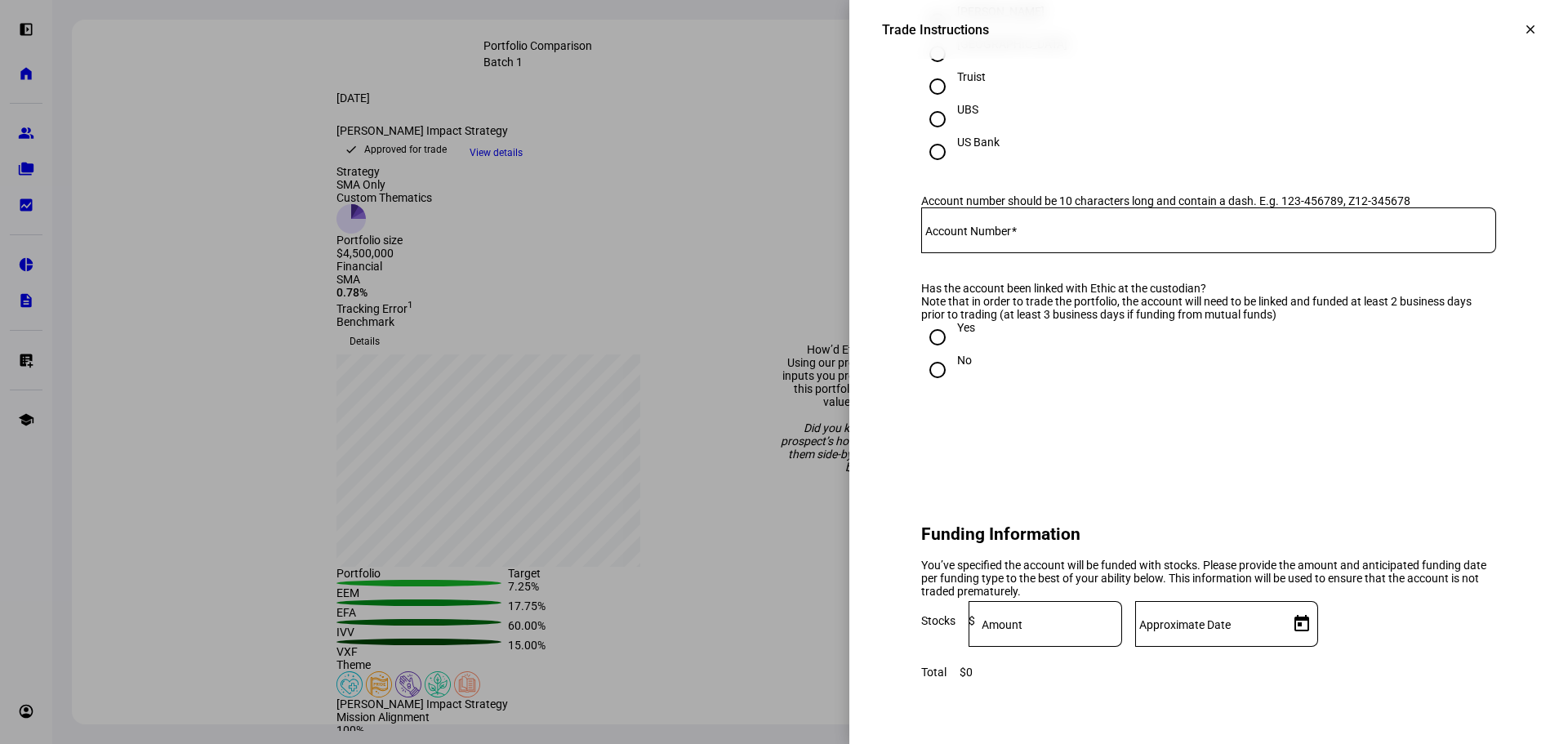
scroll to position [817, 0]
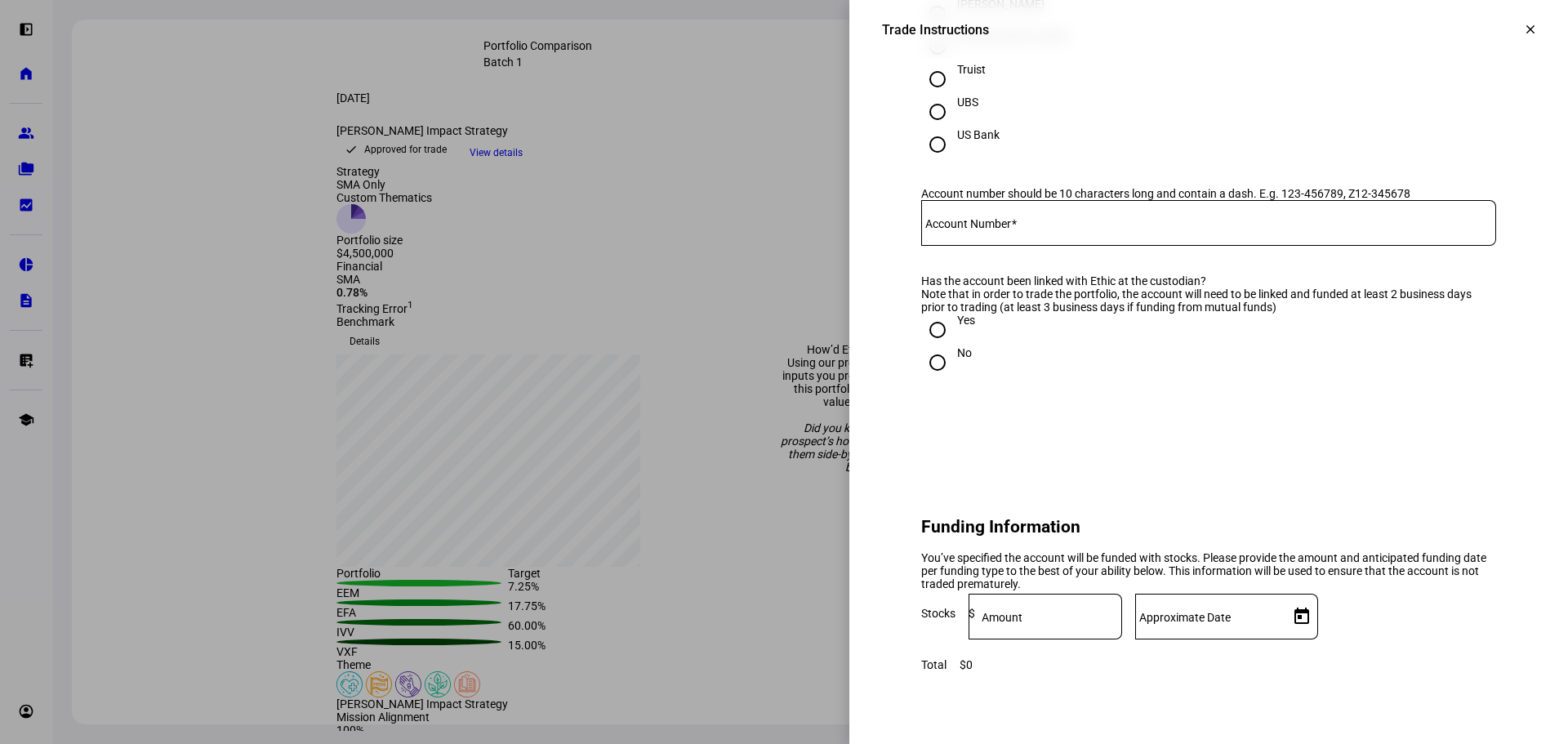
click at [978, 230] on mat-label "Account Number" at bounding box center [967, 224] width 86 height 13
click at [978, 227] on input "Account Number" at bounding box center [1209, 220] width 575 height 13
click at [1007, 245] on div at bounding box center [1209, 223] width 575 height 46
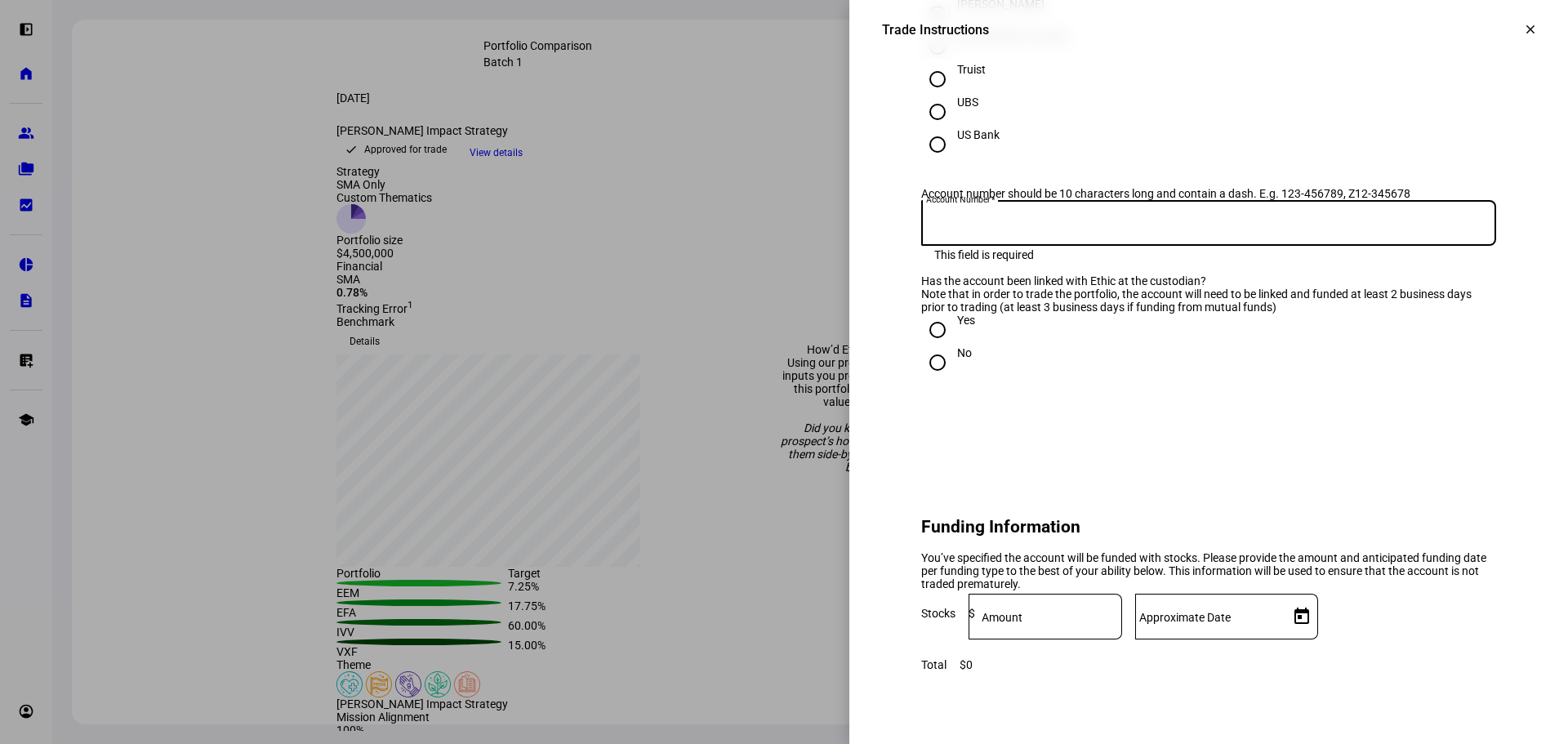
paste input "637-820013"
type input "637-820013"
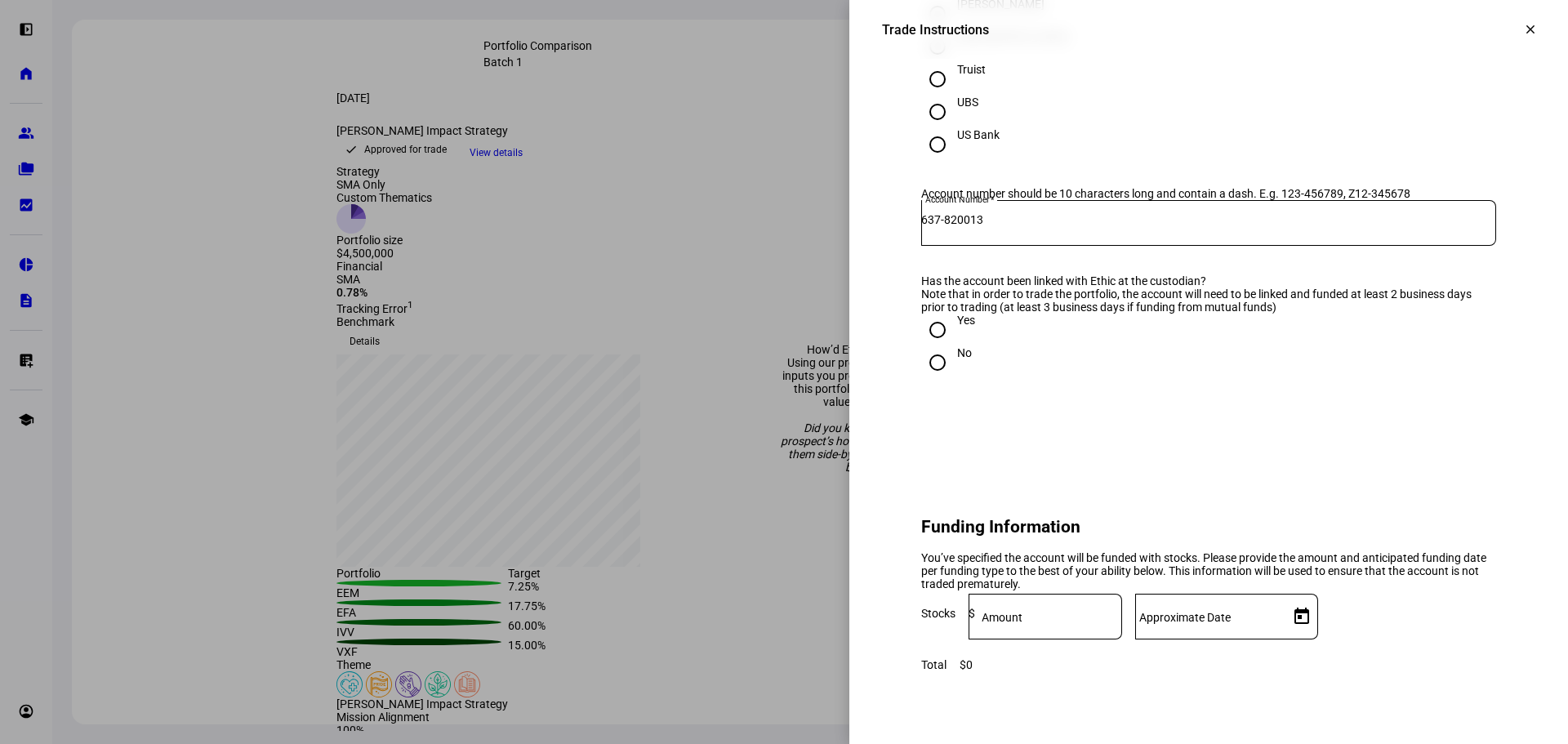
click at [935, 346] on input "Yes" at bounding box center [937, 330] width 33 height 33
radio input "true"
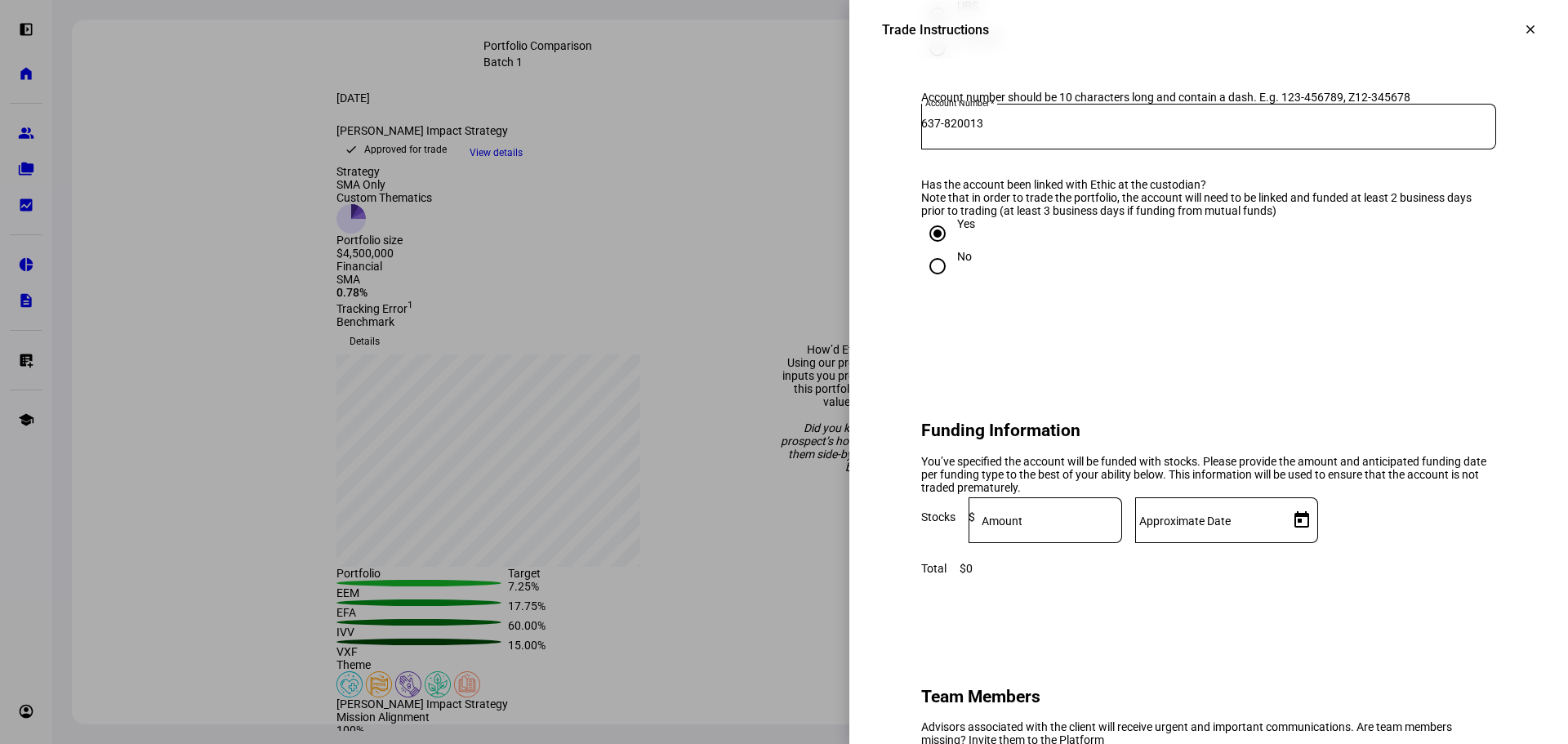
scroll to position [1062, 0]
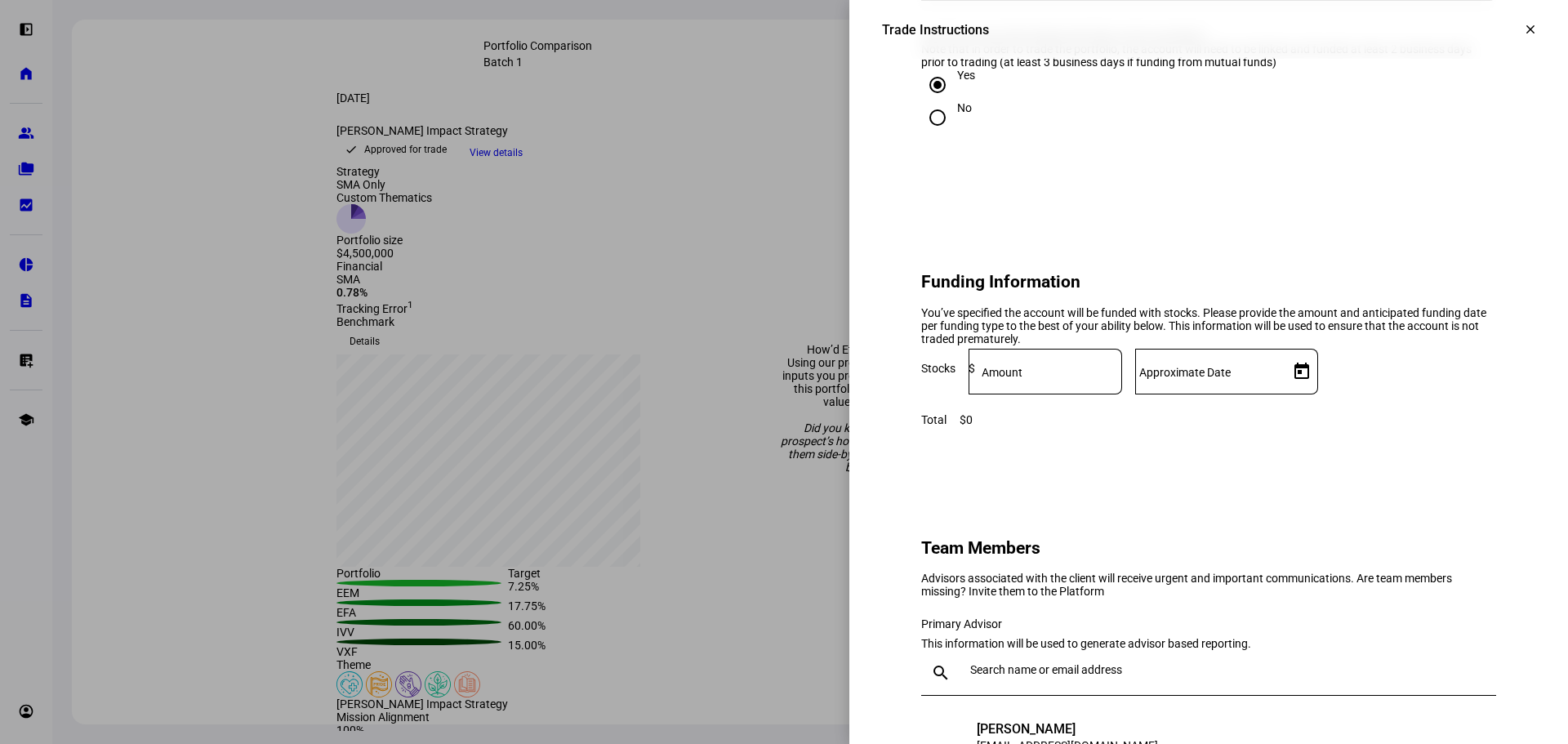
click at [1122, 375] on input at bounding box center [1048, 369] width 147 height 13
click at [973, 426] on div "$0" at bounding box center [966, 420] width 13 height 13
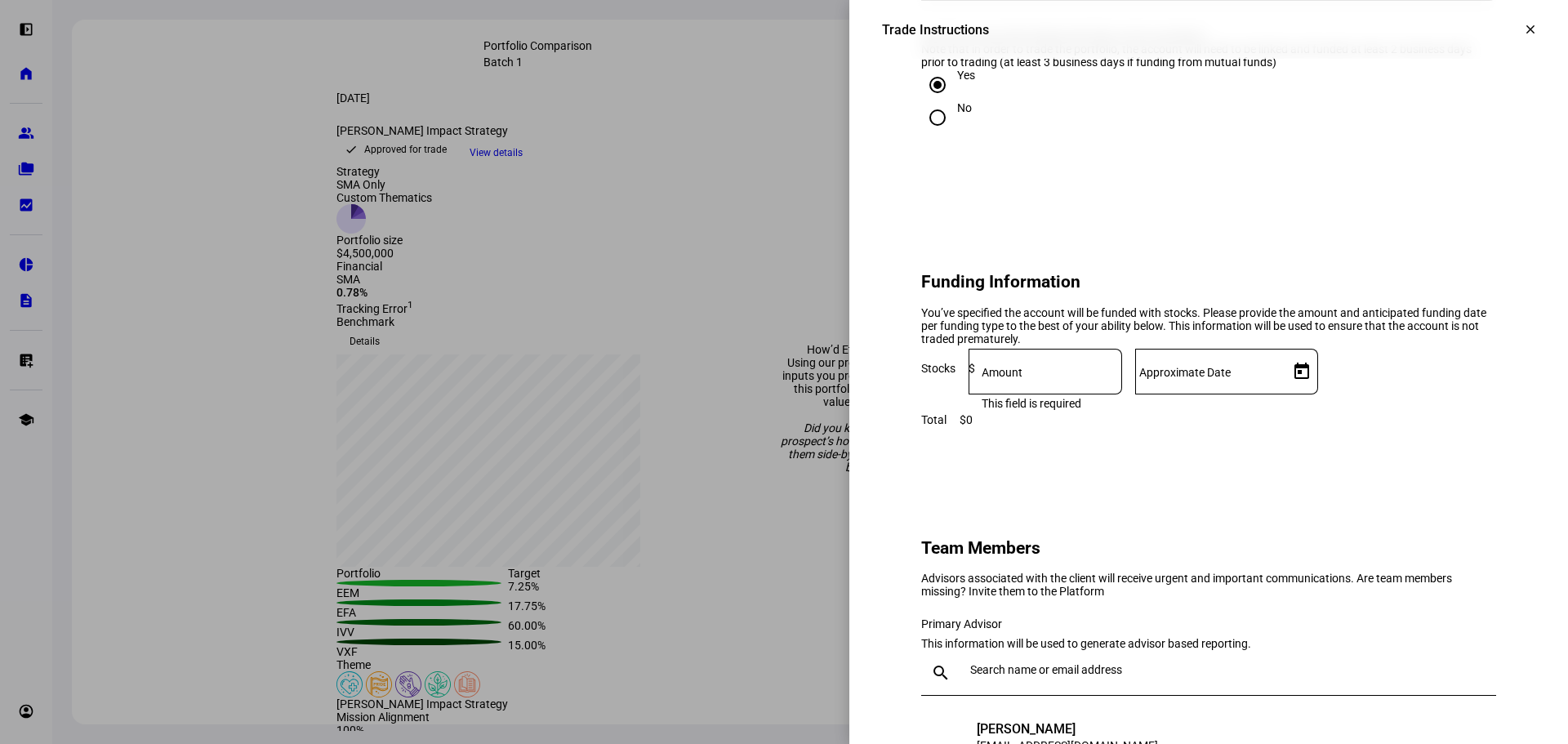
click at [1282, 375] on input "Approximate Date" at bounding box center [1208, 369] width 147 height 13
click at [1132, 464] on div at bounding box center [784, 372] width 1568 height 744
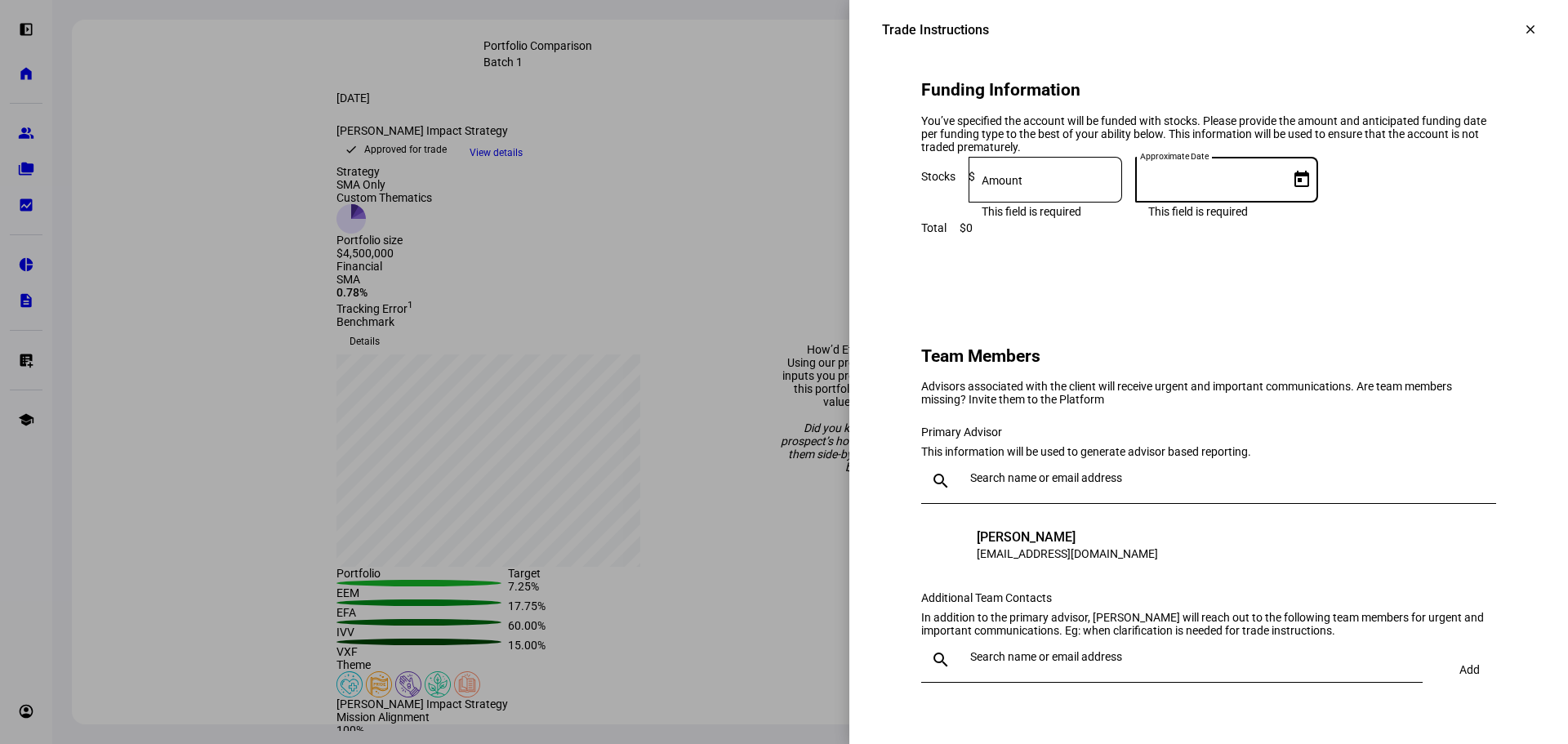
scroll to position [1226, 0]
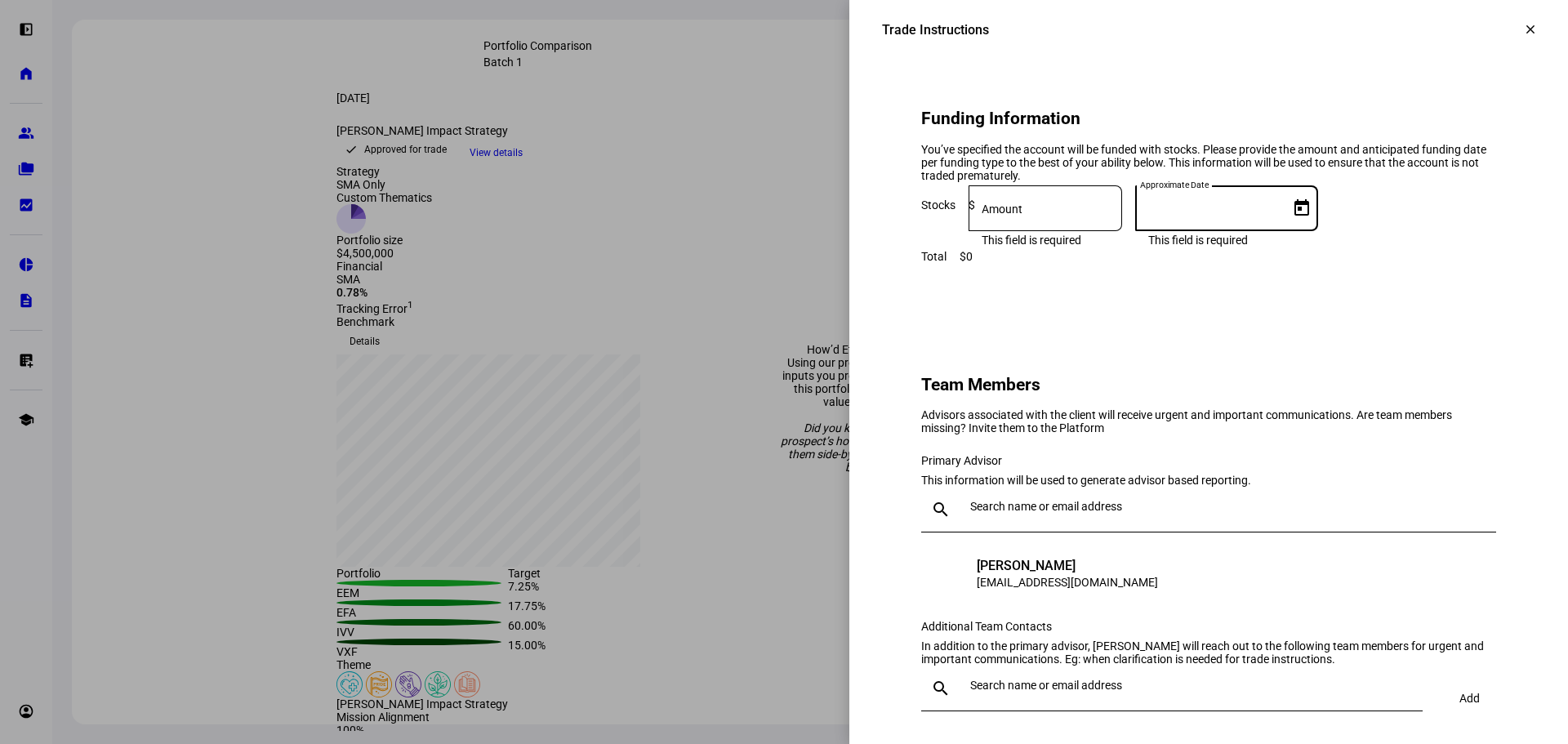
click at [1122, 212] on input at bounding box center [1048, 205] width 147 height 13
click at [1282, 231] on div at bounding box center [1208, 208] width 147 height 46
click at [1023, 215] on mat-label "Amount" at bounding box center [1001, 209] width 40 height 13
type input "2,250,000"
click at [1231, 215] on mat-label "Approximate Date" at bounding box center [1184, 209] width 91 height 13
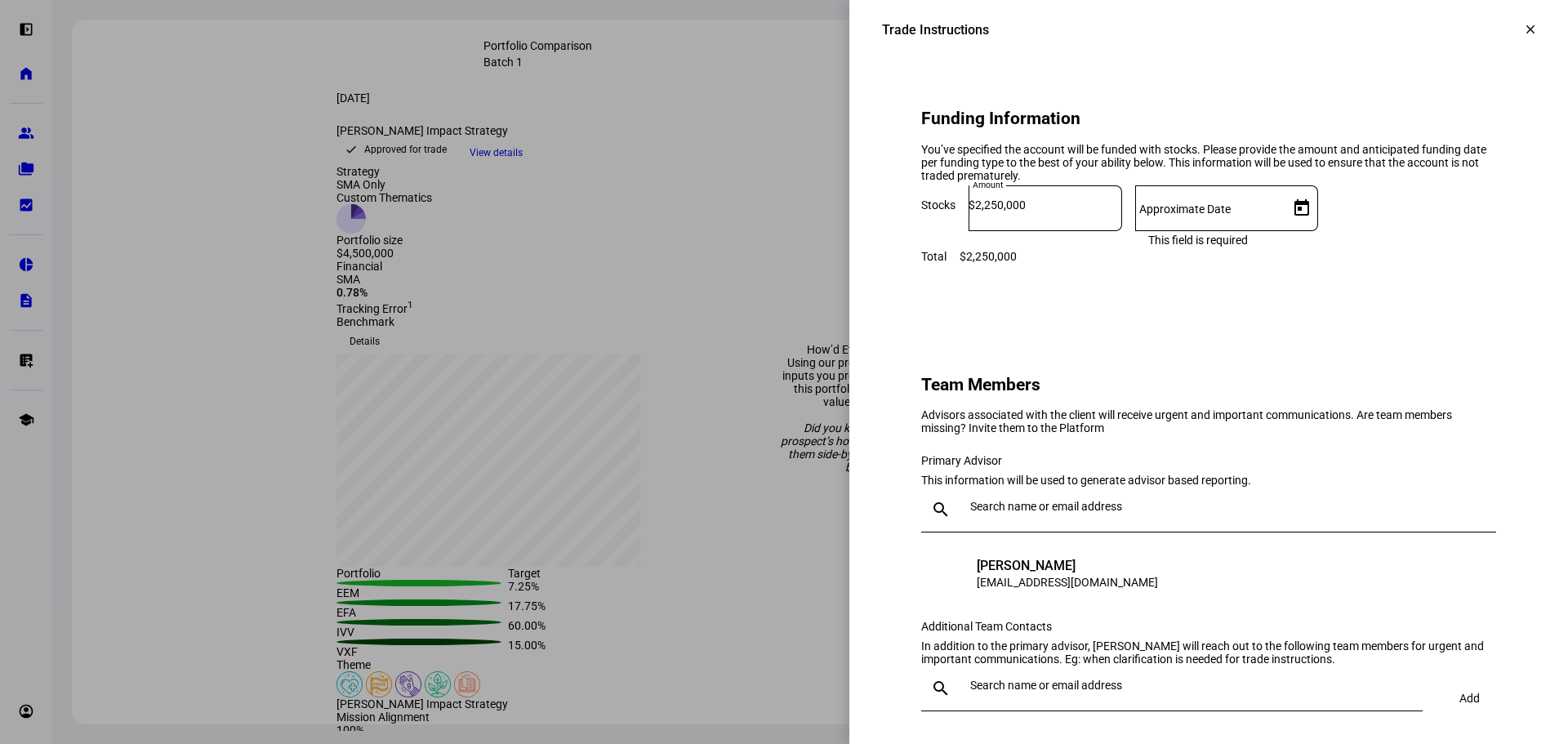
click at [1282, 212] on input "Approximate Date" at bounding box center [1208, 205] width 147 height 13
click at [1414, 562] on span "25" at bounding box center [1415, 556] width 29 height 29
click at [1307, 182] on div "You’ve specified the account will be funded with stocks. Please provide the amo…" at bounding box center [1209, 163] width 575 height 40
click at [1282, 212] on input "[DATE]" at bounding box center [1208, 205] width 147 height 13
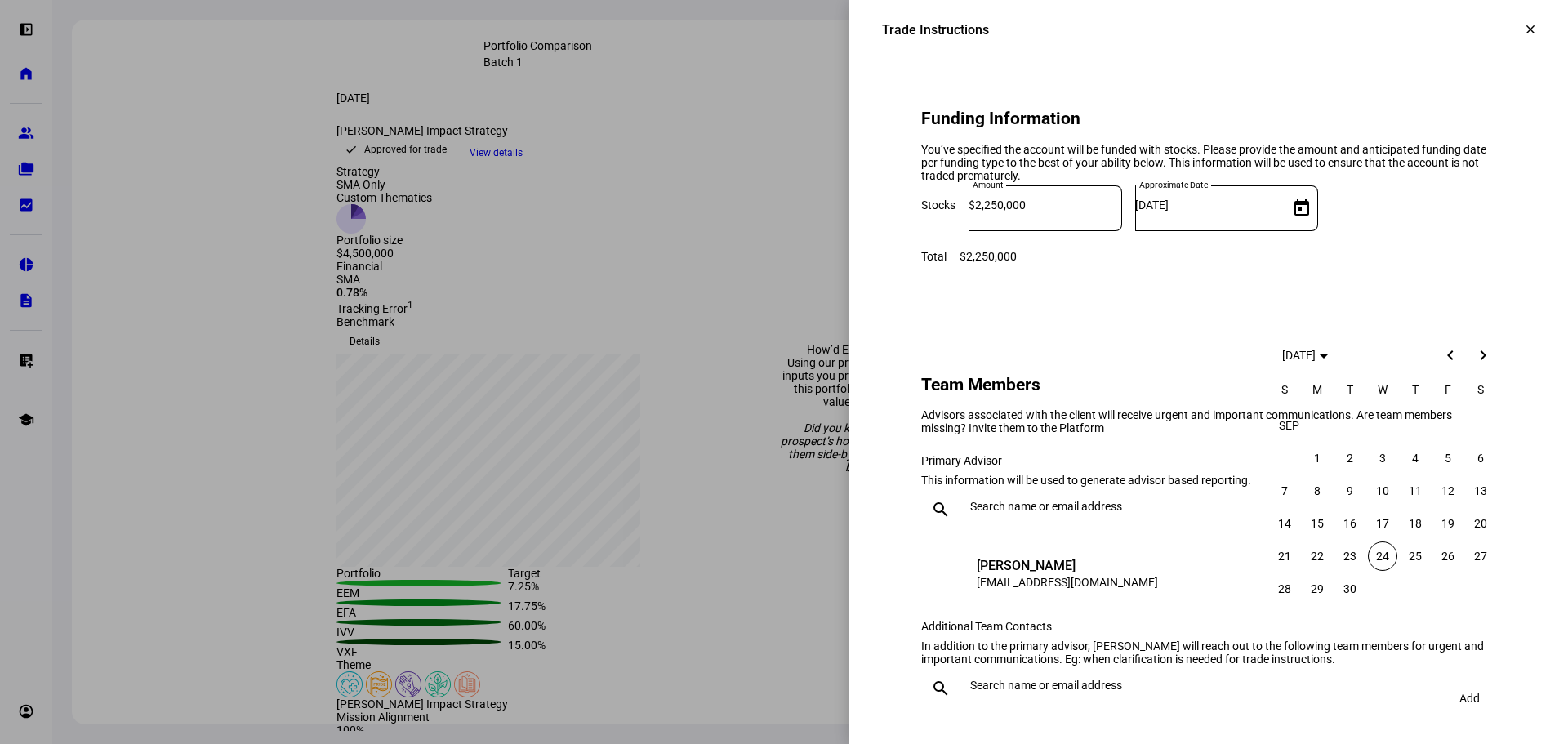
click at [1454, 562] on span "26" at bounding box center [1447, 556] width 29 height 29
type input "[DATE]"
click at [1383, 395] on h2 "Team Members" at bounding box center [1209, 385] width 575 height 20
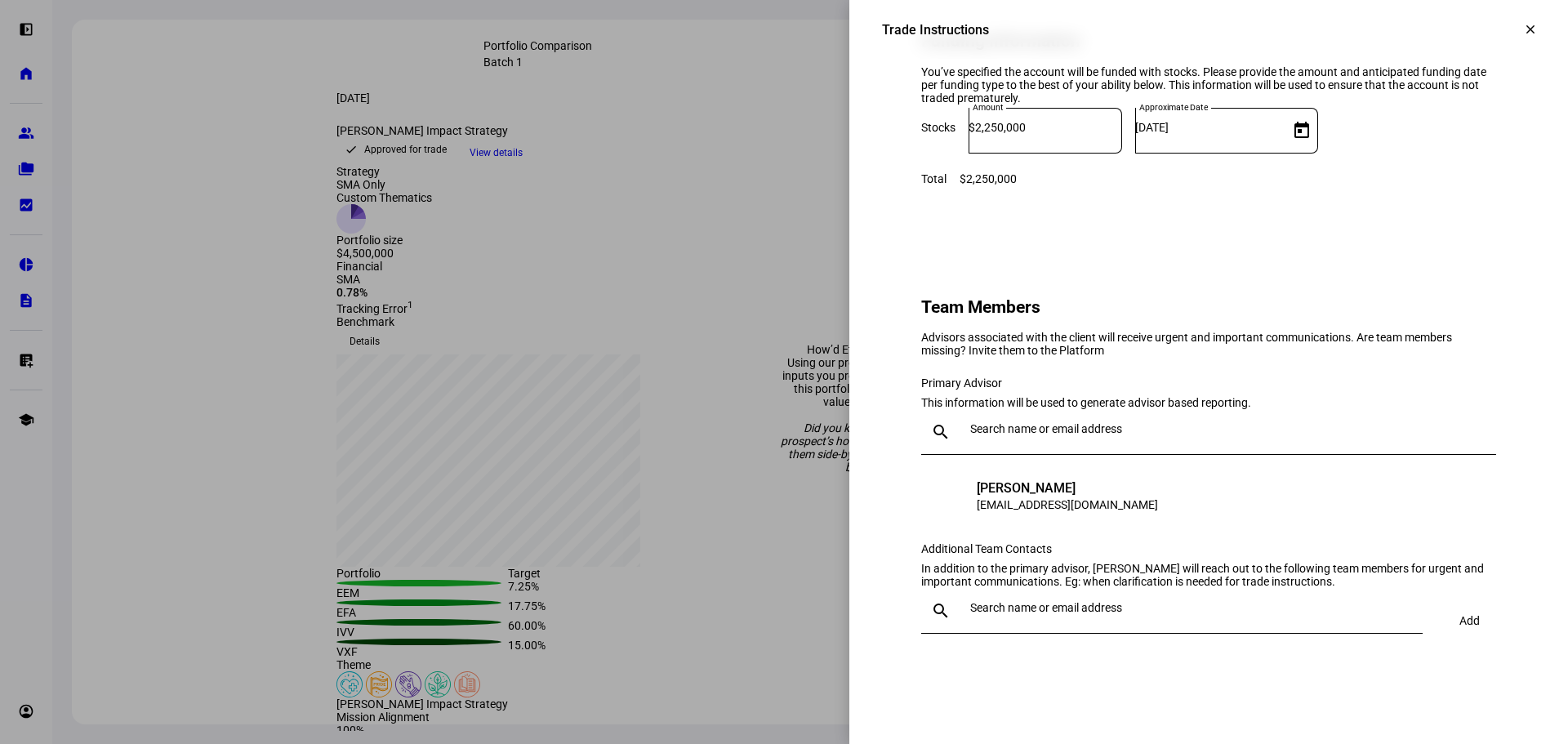
scroll to position [1389, 0]
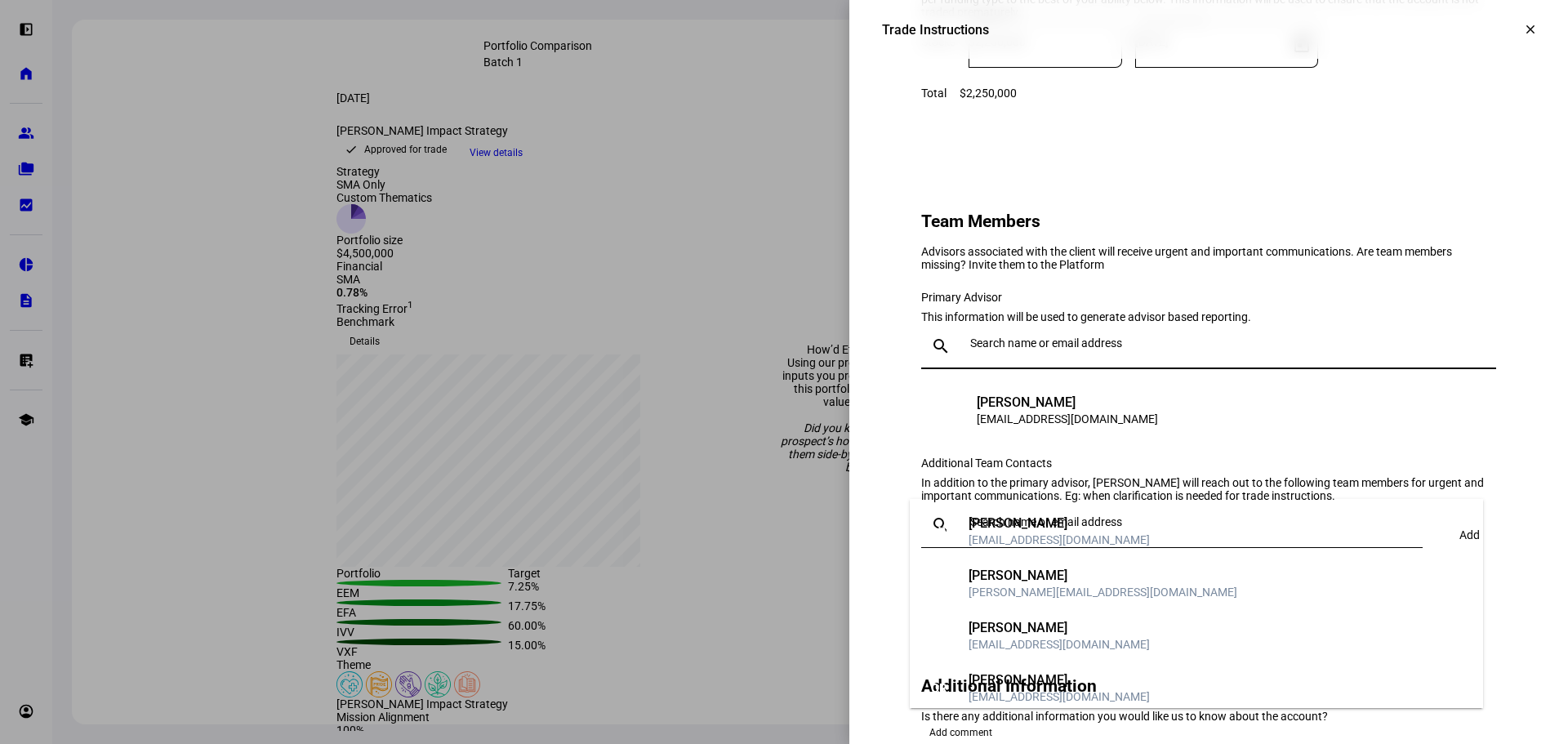
click at [1015, 350] on input "text" at bounding box center [1230, 343] width 519 height 13
click at [1243, 395] on div "Primary Advisor This information will be used to generate advisor based reporti…" at bounding box center [1209, 417] width 575 height 293
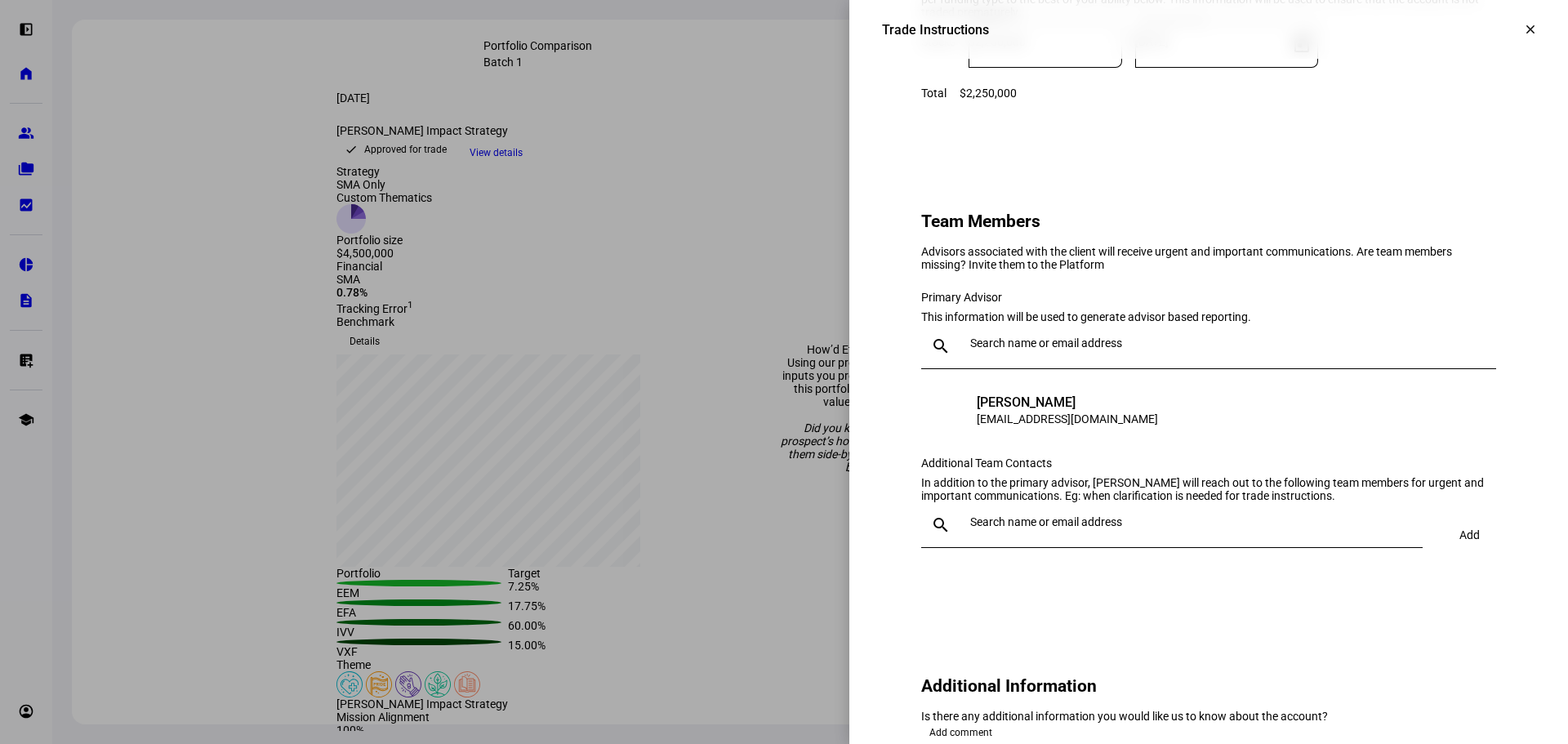
scroll to position [1552, 0]
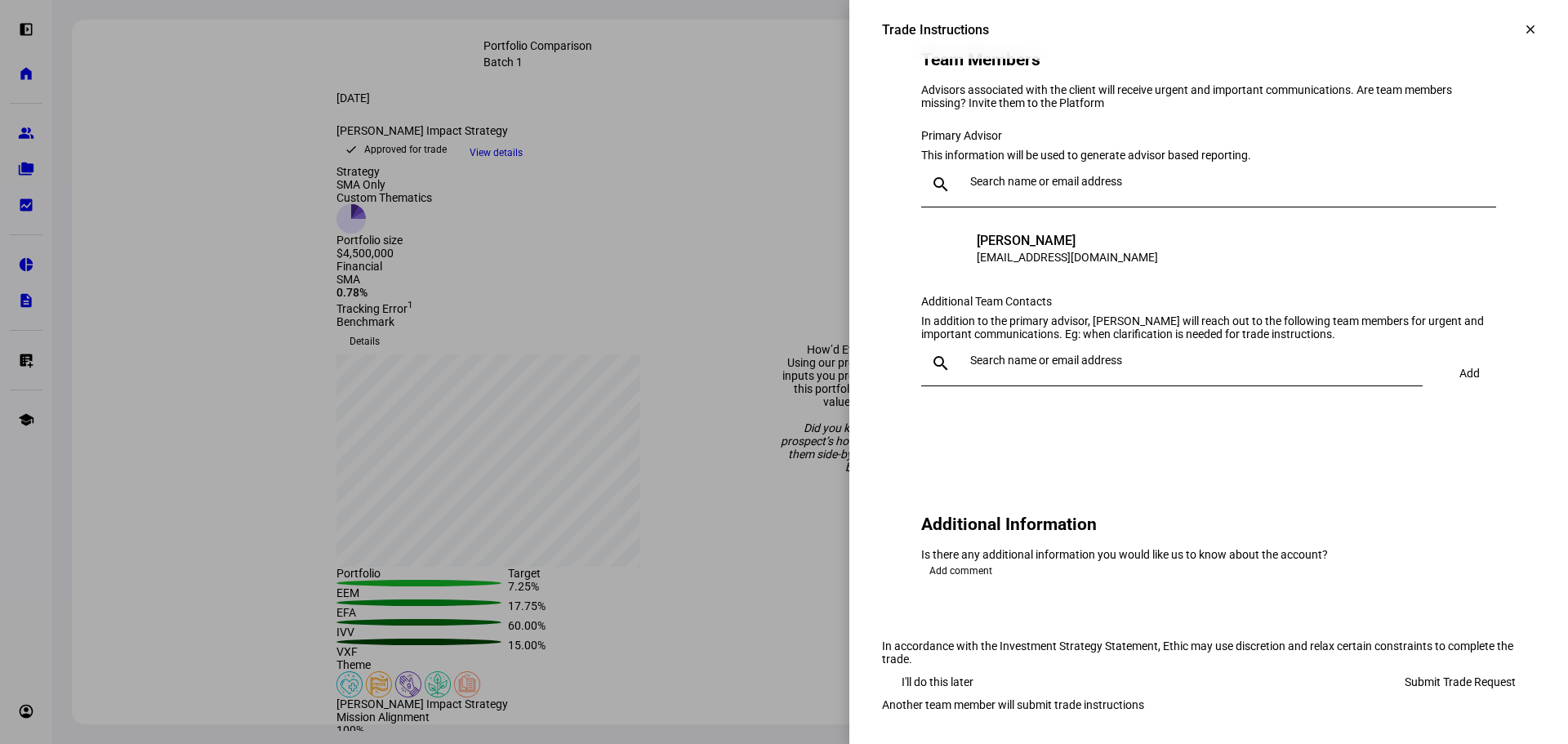
click at [1096, 387] on div at bounding box center [1186, 363] width 446 height 46
type input "[PERSON_NAME]"
click at [1094, 564] on div "[PERSON_NAME]" at bounding box center [1058, 572] width 181 height 16
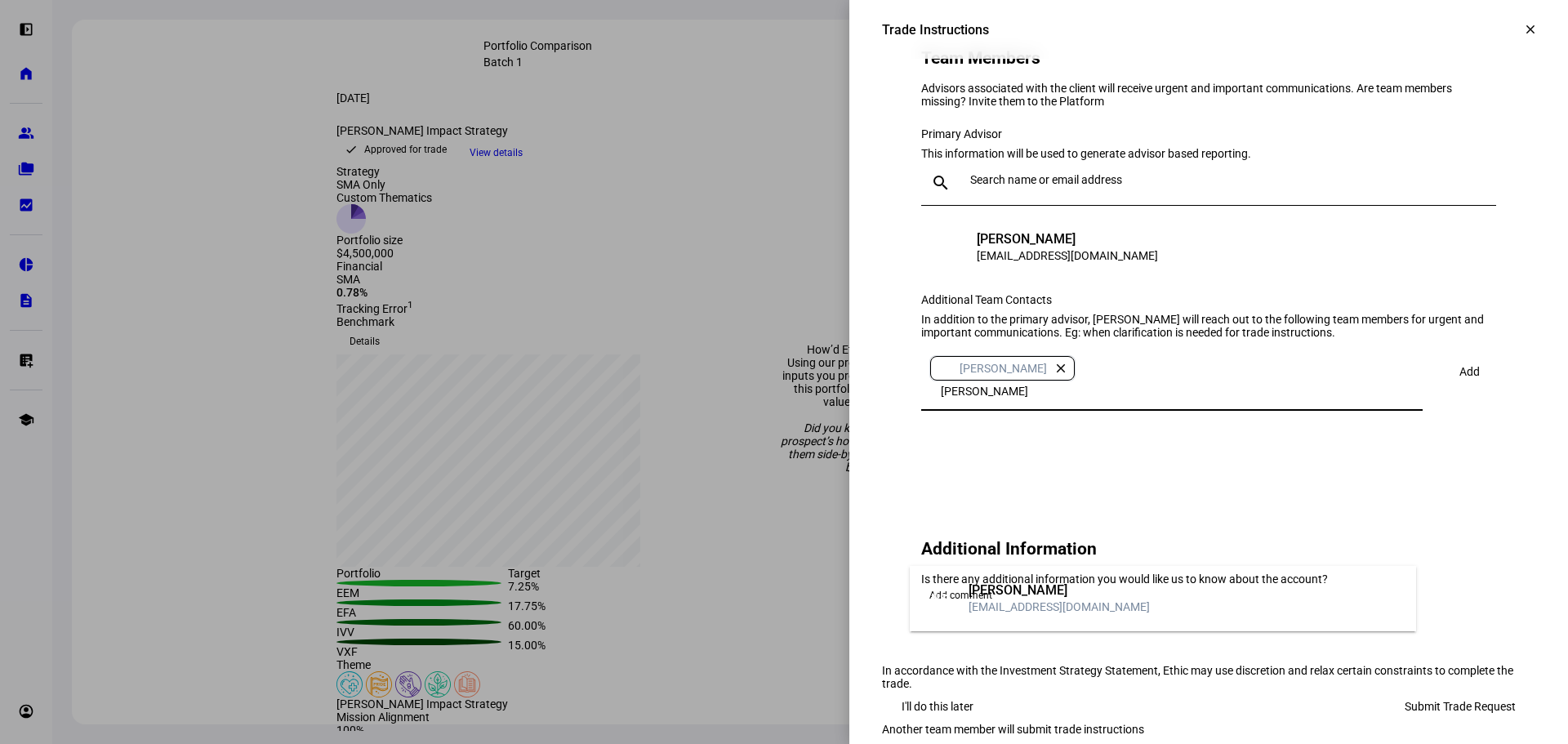
type input "[PERSON_NAME]"
click at [1197, 598] on mat-option "NS [PERSON_NAME] [EMAIL_ADDRESS][DOMAIN_NAME]" at bounding box center [1163, 599] width 507 height 53
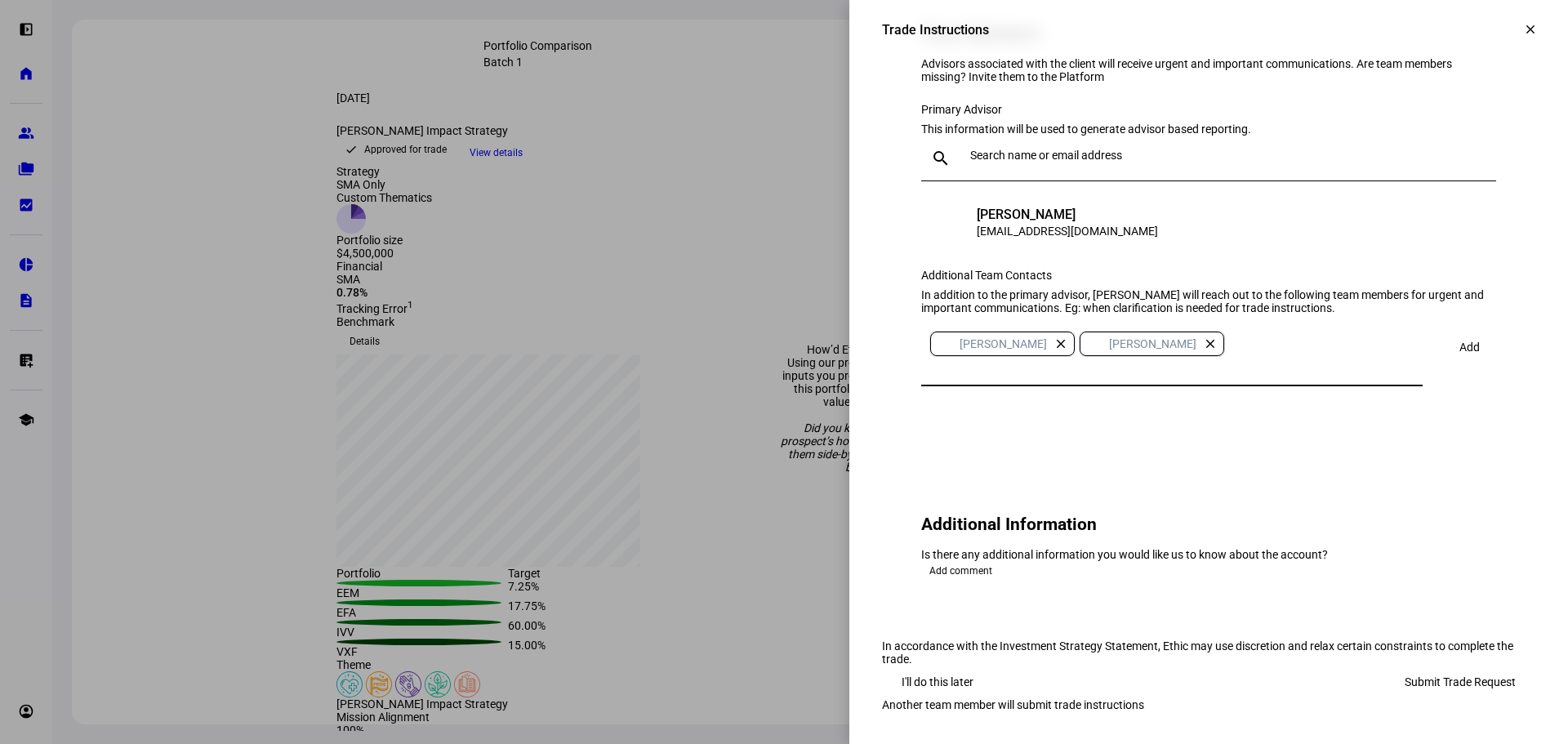
scroll to position [1822, 0]
click at [955, 562] on span "Add comment" at bounding box center [961, 571] width 63 height 20
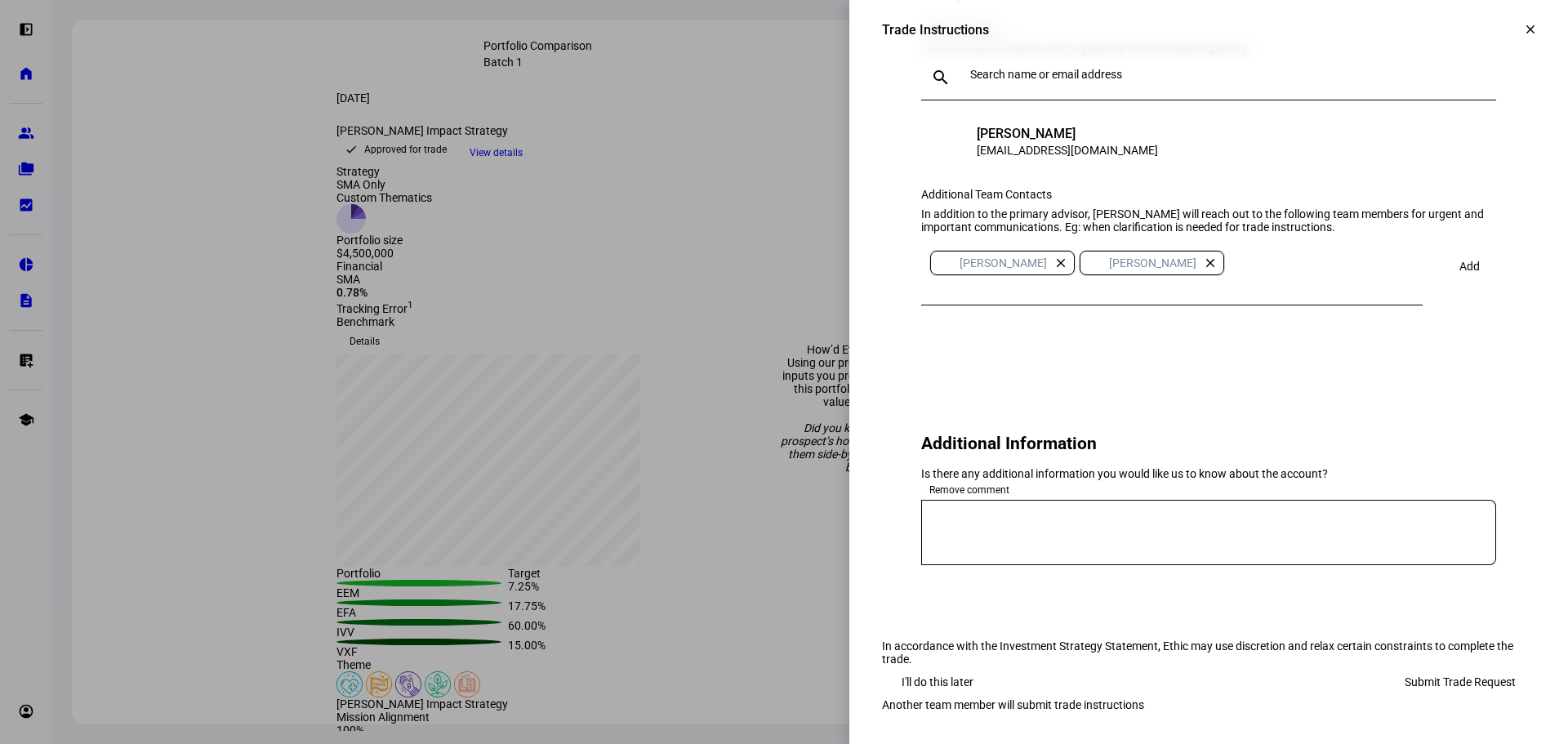
click at [1005, 542] on textarea at bounding box center [1209, 533] width 575 height 40
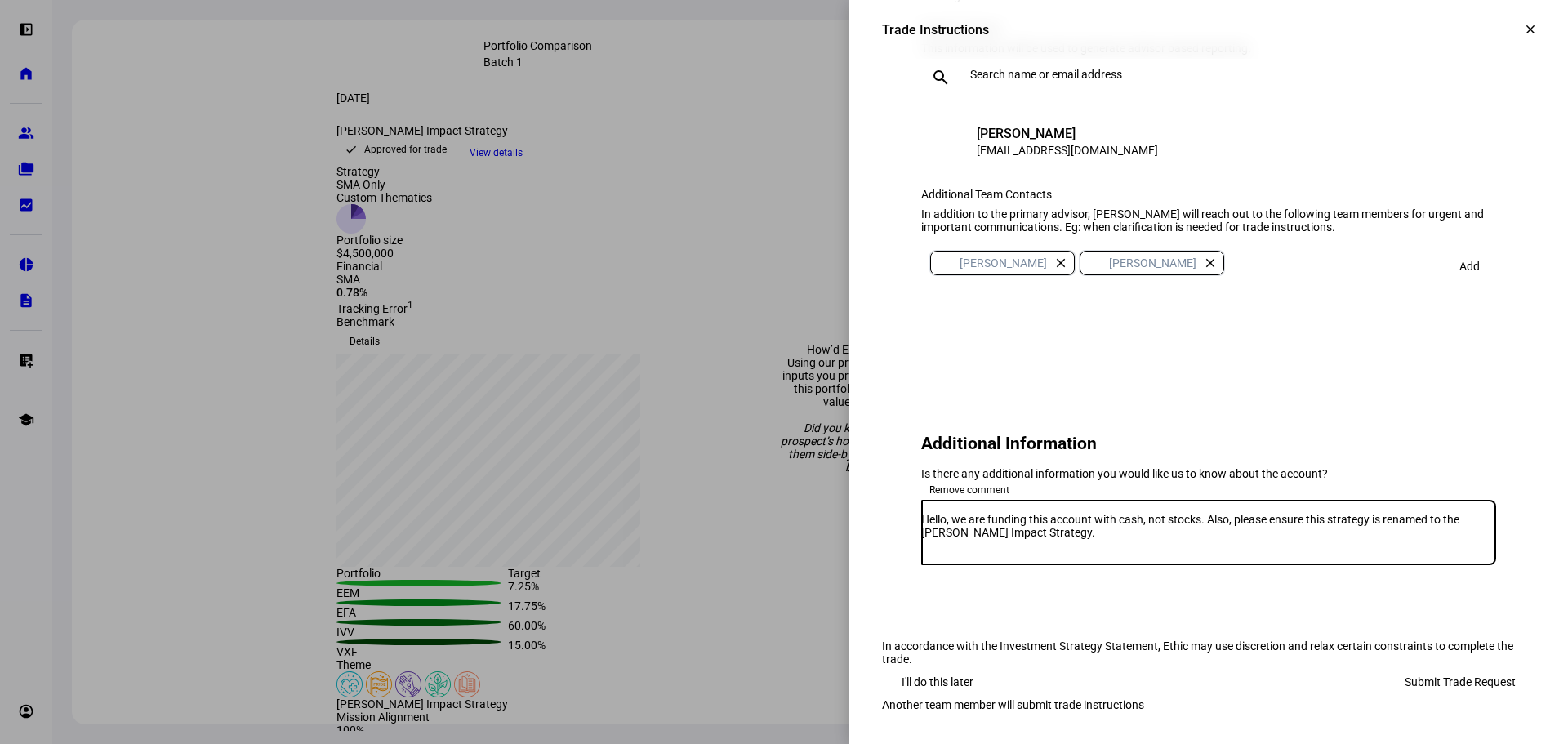
type textarea "Hello, we are funding this account with cash, not stocks. Also, please ensure t…"
drag, startPoint x: 1430, startPoint y: 717, endPoint x: 1414, endPoint y: 696, distance: 26.4
click at [1431, 699] on span "Submit Trade Request" at bounding box center [1460, 682] width 111 height 33
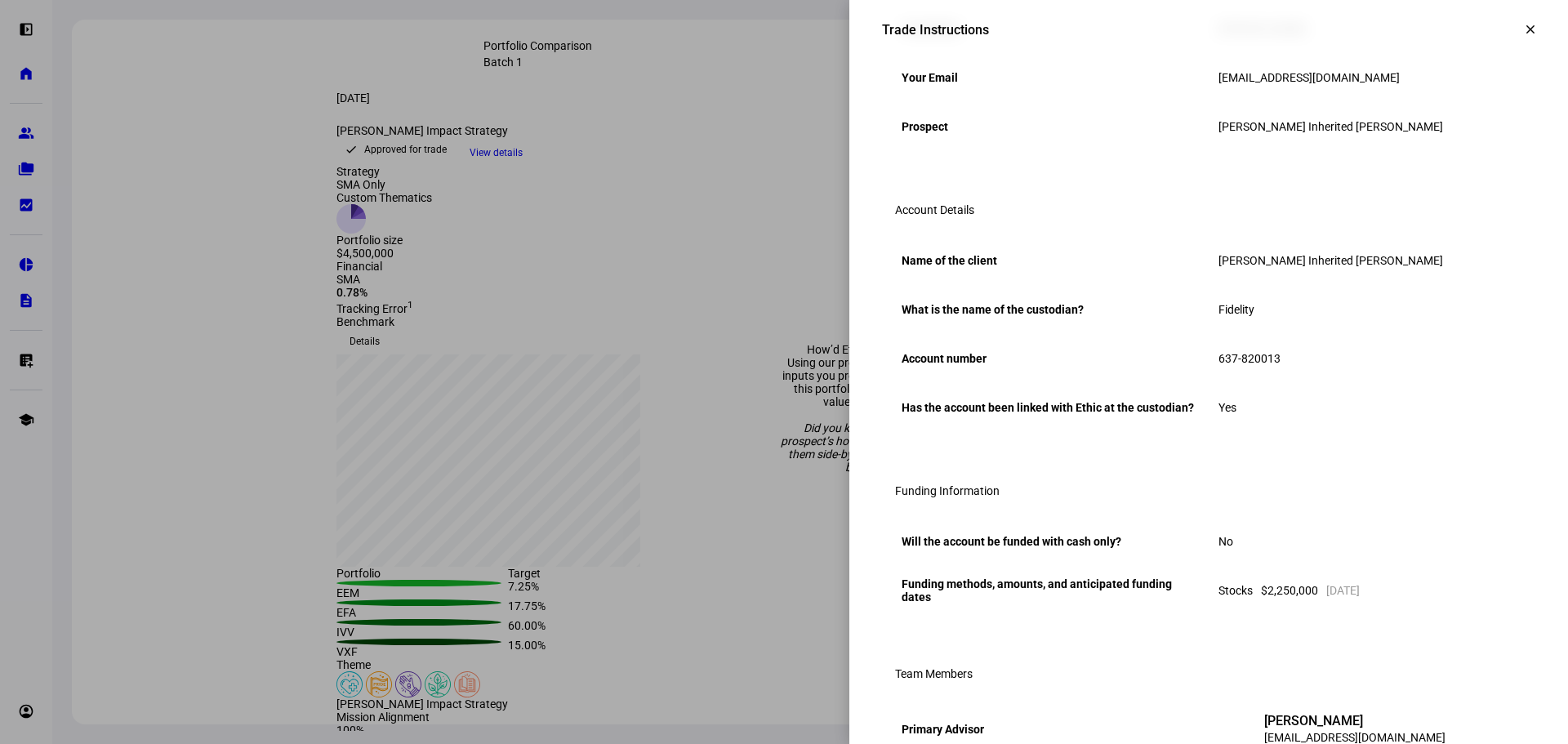
scroll to position [0, 0]
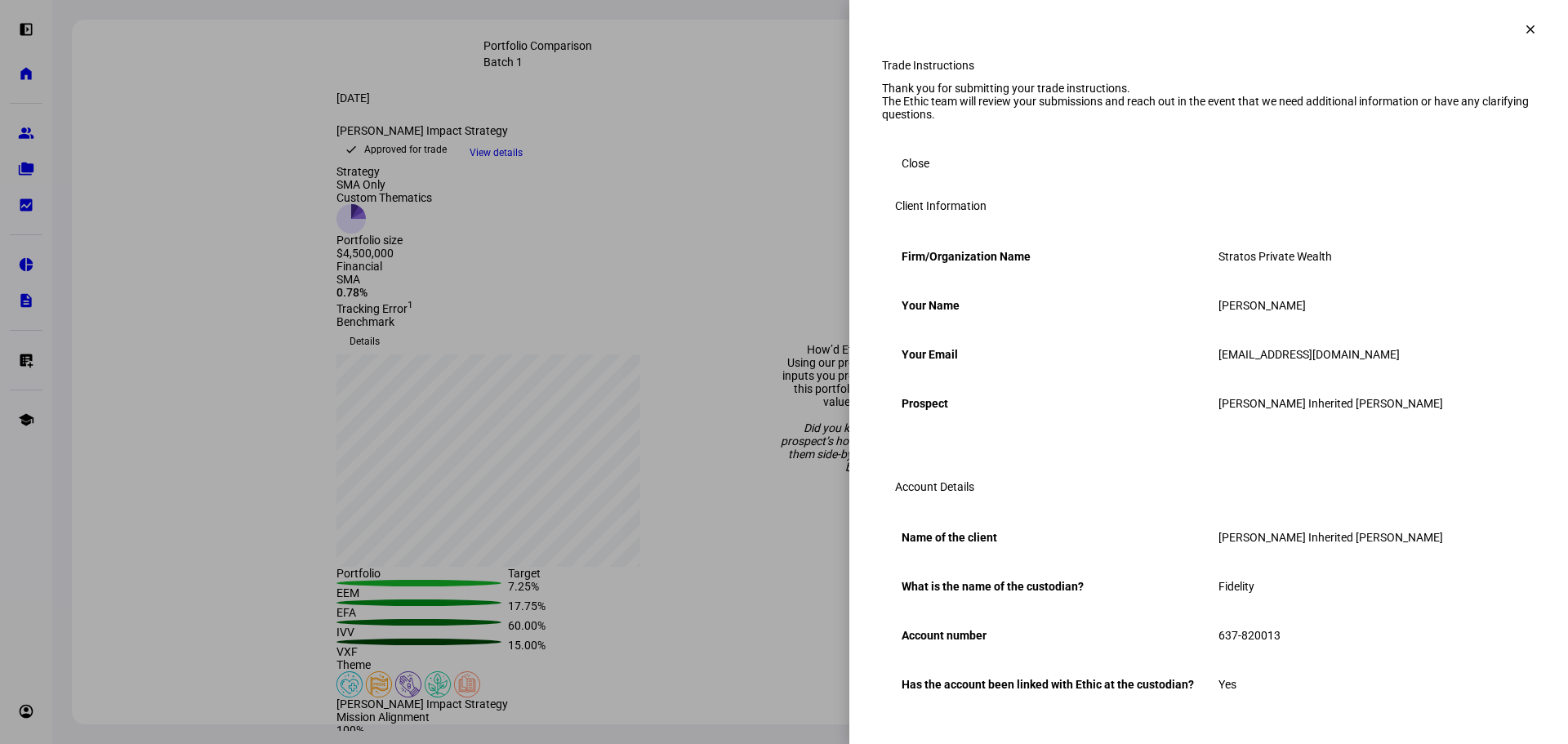
click at [913, 180] on span "Close" at bounding box center [916, 163] width 28 height 33
